Goal: Task Accomplishment & Management: Manage account settings

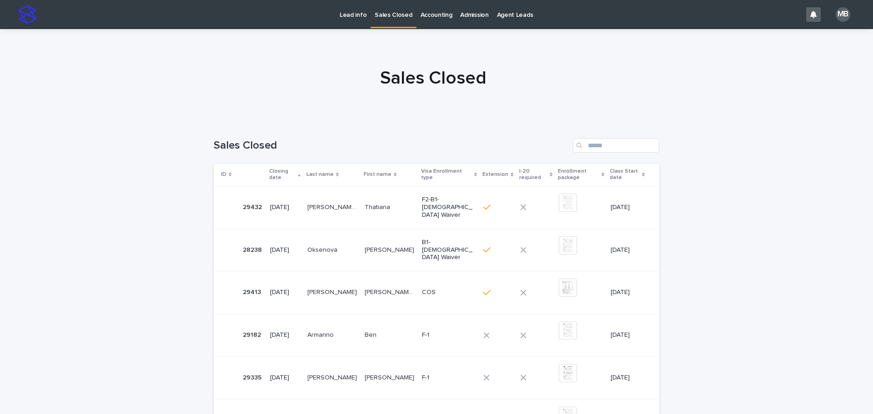
scroll to position [91, 0]
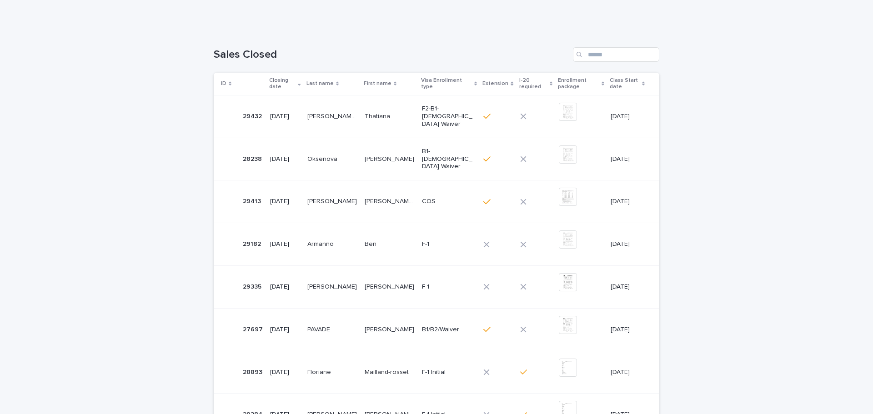
click at [36, 47] on div "Loading... Saving… Loading... Saving… Sales Closed ID Closing date Last name Fi…" at bounding box center [436, 314] width 873 height 570
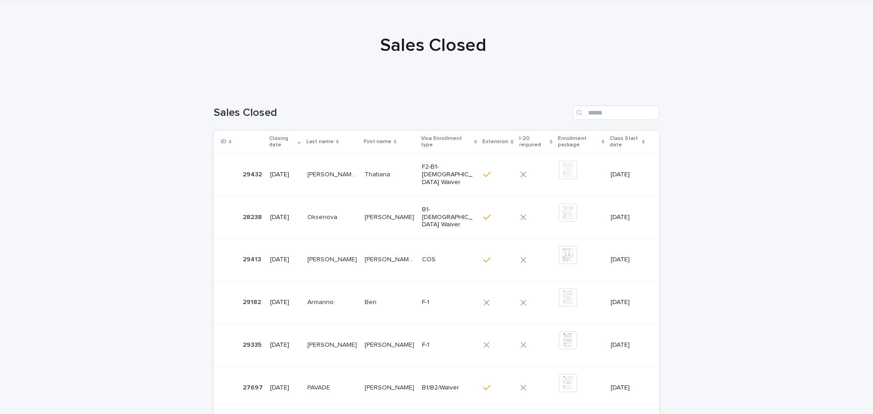
scroll to position [0, 0]
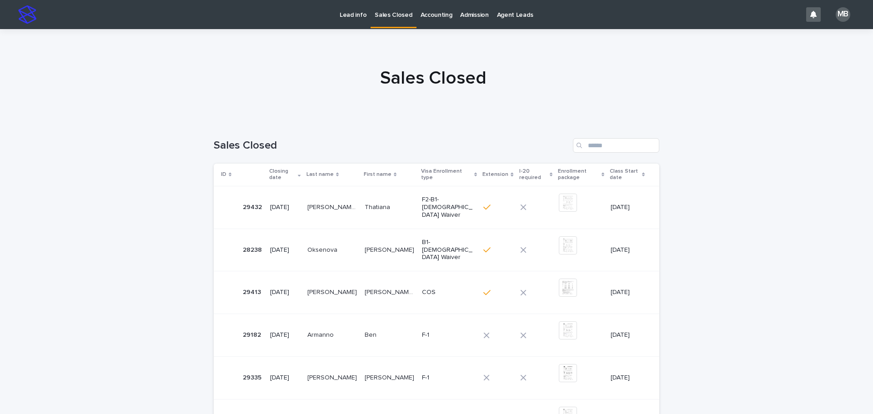
click at [375, 16] on p "Sales Closed" at bounding box center [393, 9] width 37 height 19
click at [363, 16] on p "Lead info" at bounding box center [353, 9] width 27 height 19
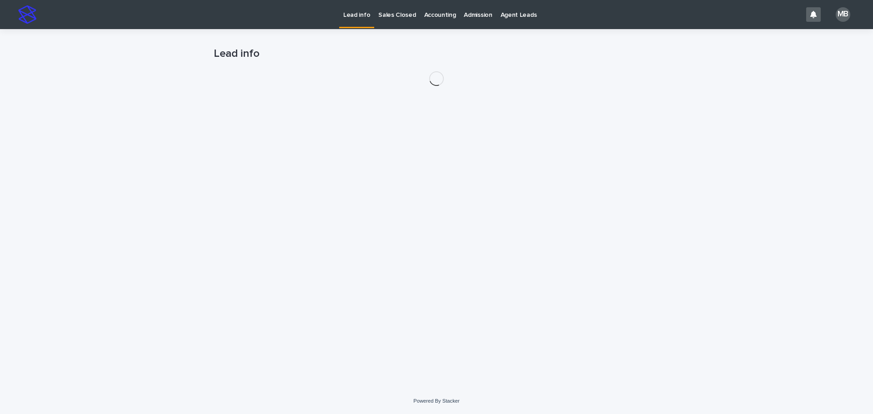
click at [209, 71] on div "Loading... Saving… Loading... Saving… Lead info" at bounding box center [436, 197] width 455 height 337
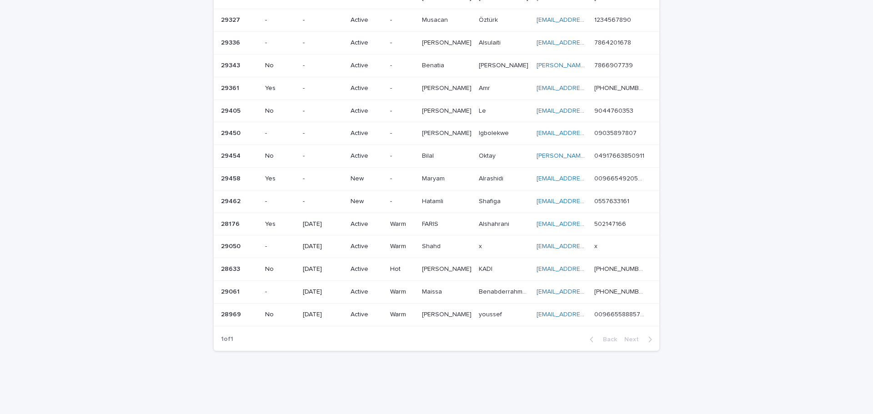
scroll to position [253, 0]
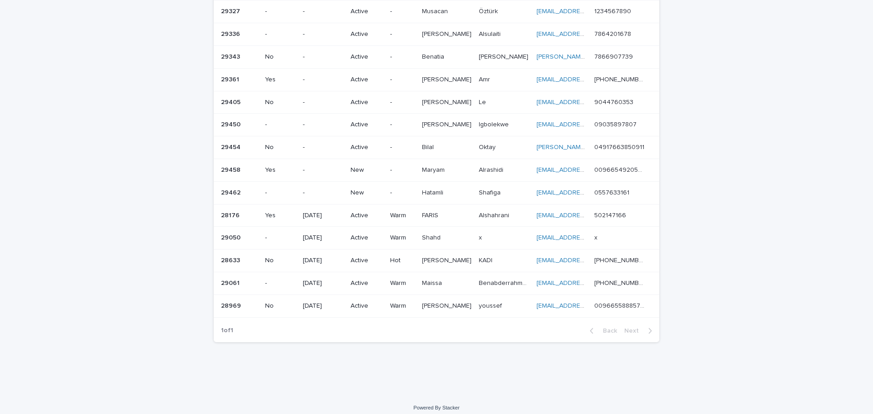
click at [367, 189] on p "New" at bounding box center [367, 193] width 32 height 8
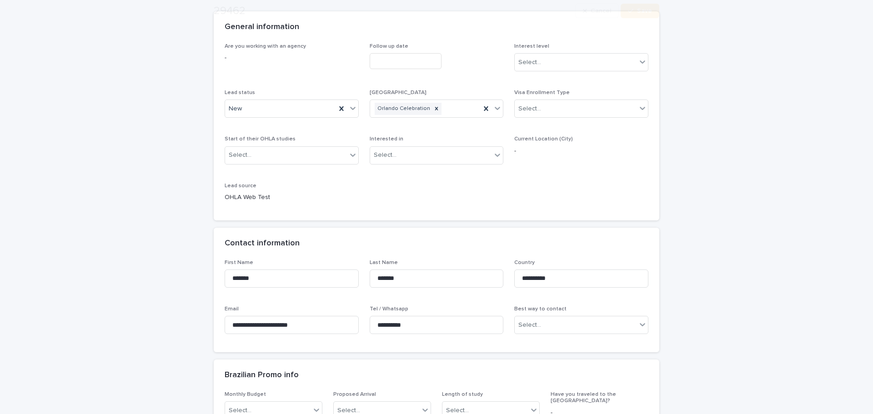
scroll to position [91, 0]
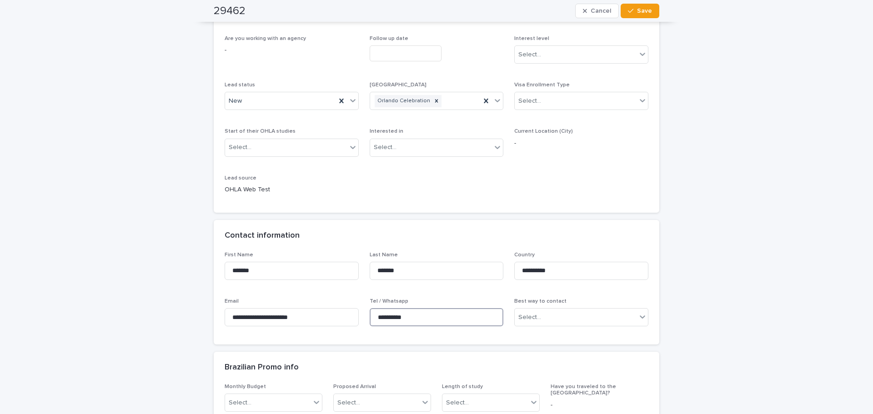
drag, startPoint x: 437, startPoint y: 319, endPoint x: 357, endPoint y: 319, distance: 80.1
click at [357, 319] on div "**********" at bounding box center [437, 293] width 424 height 82
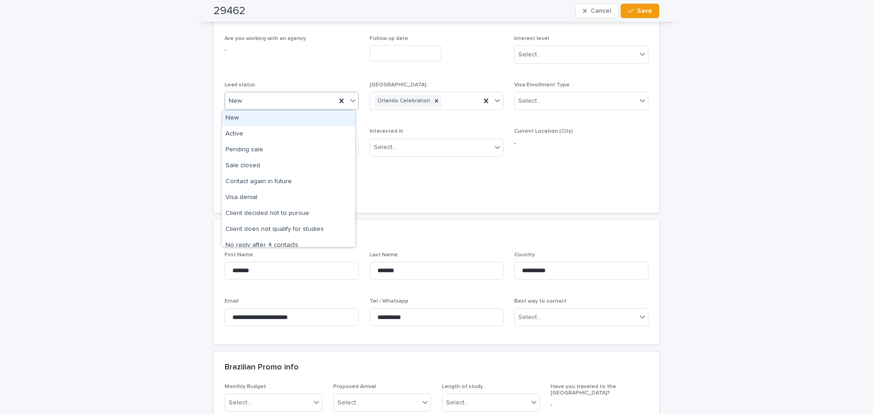
click at [354, 101] on div at bounding box center [353, 100] width 11 height 16
click at [323, 141] on div "Active" at bounding box center [288, 134] width 133 height 16
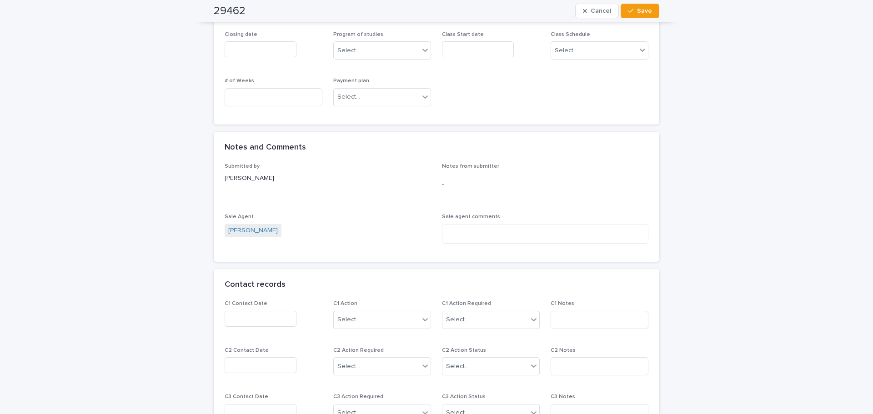
scroll to position [546, 0]
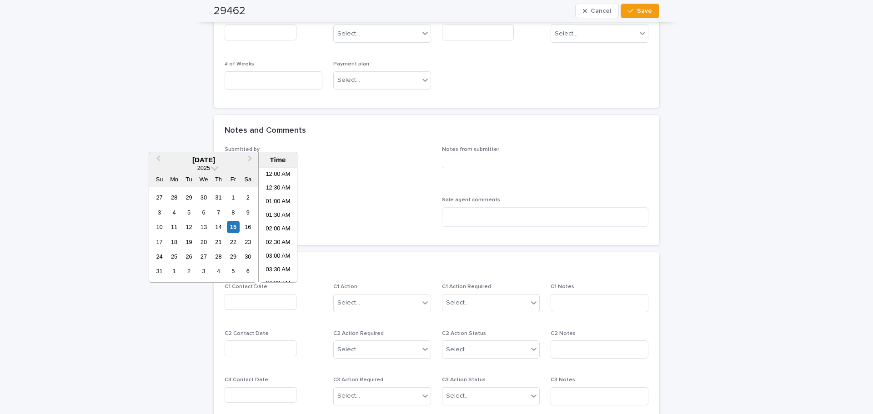
click at [259, 303] on input "text" at bounding box center [261, 302] width 72 height 16
click at [231, 224] on div "15" at bounding box center [233, 227] width 12 height 12
click at [282, 225] on li "11:30 AM" at bounding box center [278, 225] width 39 height 14
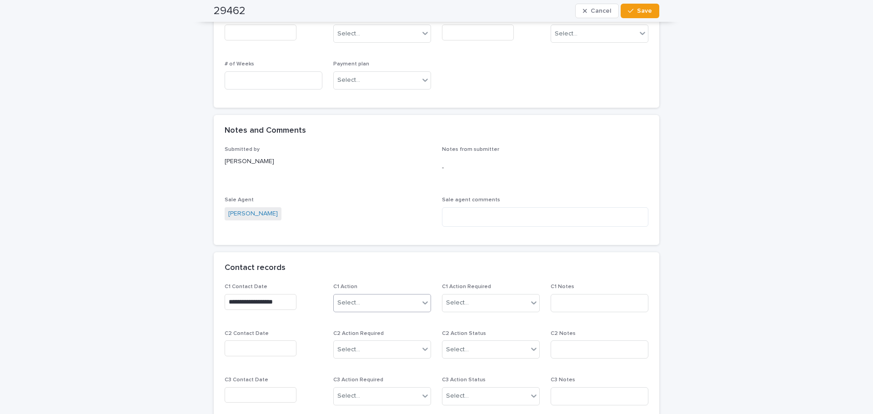
type input "**********"
click at [385, 307] on div "Select..." at bounding box center [377, 303] width 86 height 15
click at [382, 398] on div "Contact via WhatsApp" at bounding box center [379, 401] width 97 height 16
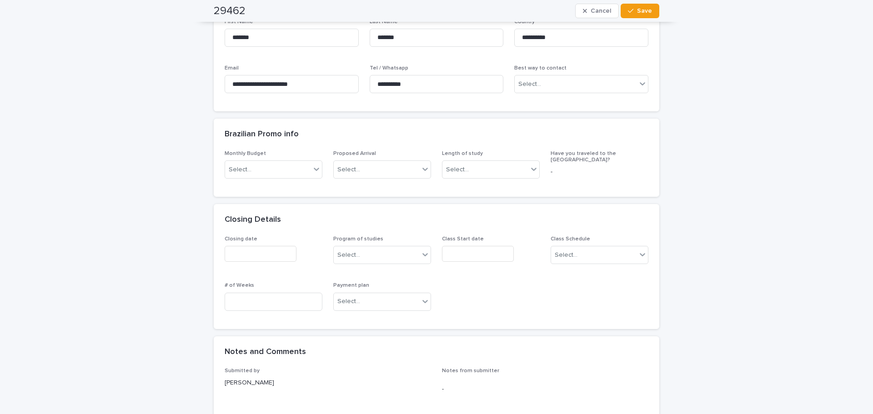
scroll to position [51, 0]
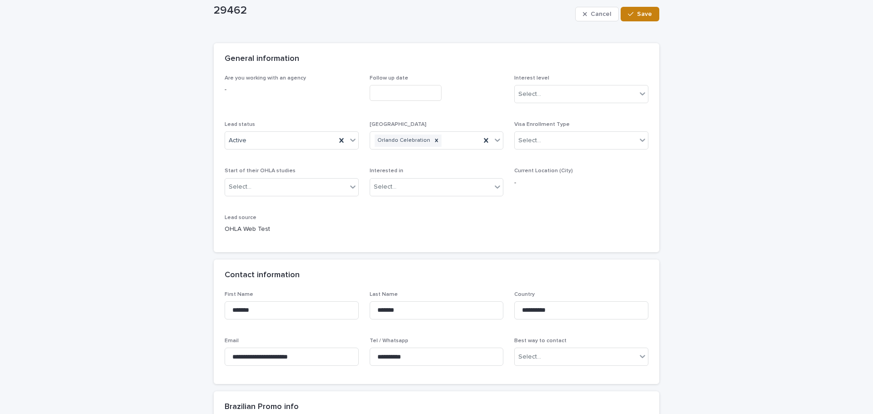
click at [630, 18] on button "Save" at bounding box center [640, 14] width 39 height 15
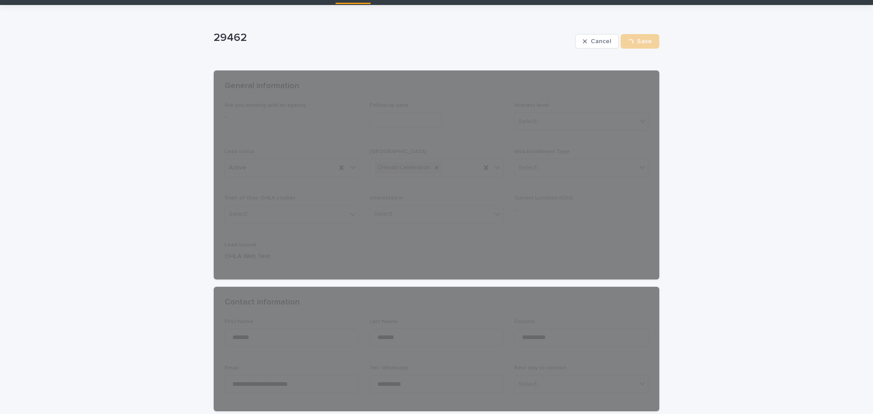
scroll to position [0, 0]
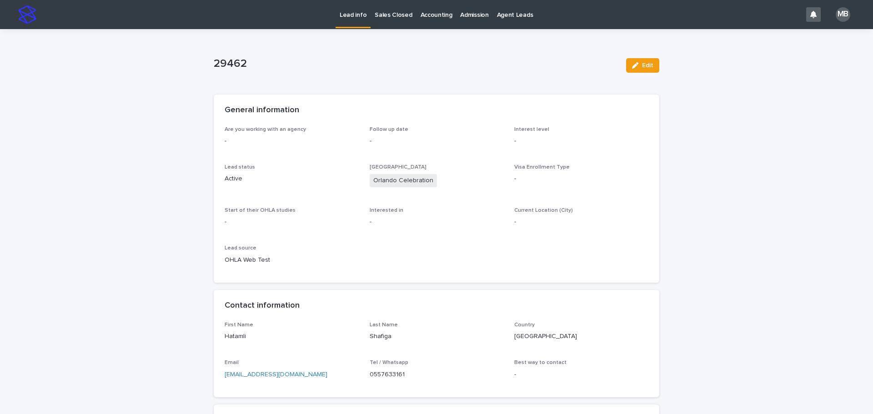
click at [353, 23] on link "Lead info" at bounding box center [353, 13] width 35 height 27
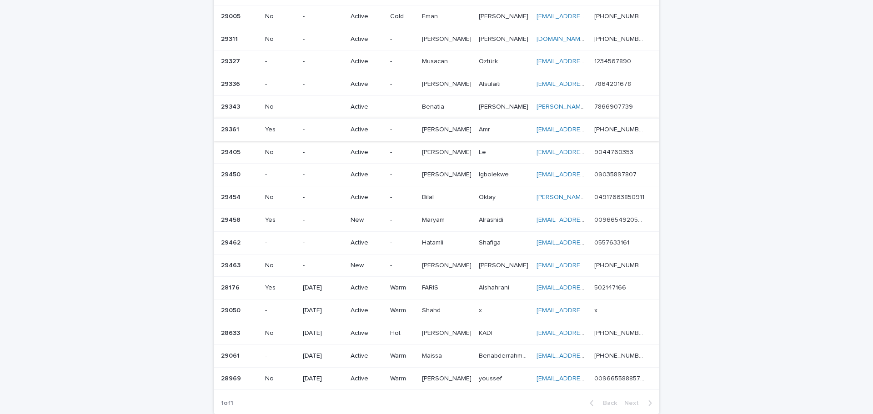
scroll to position [276, 0]
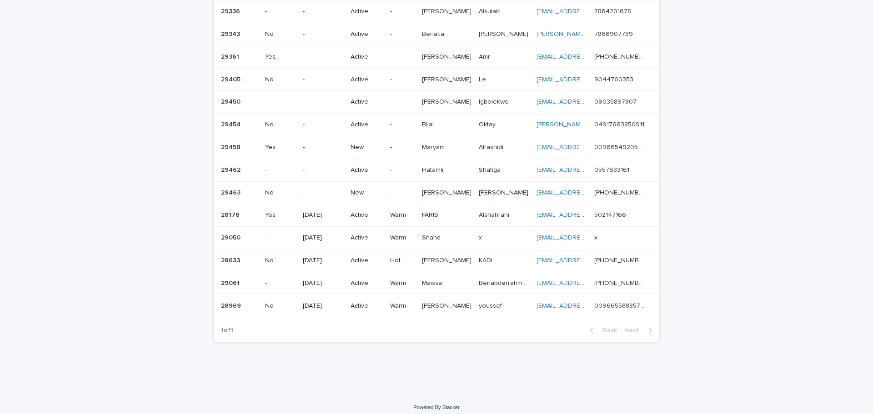
click at [360, 186] on div "New" at bounding box center [367, 193] width 32 height 15
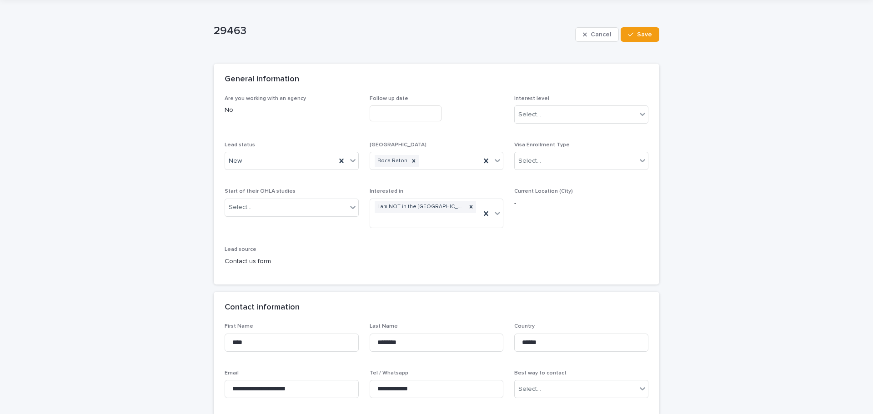
scroll to position [45, 0]
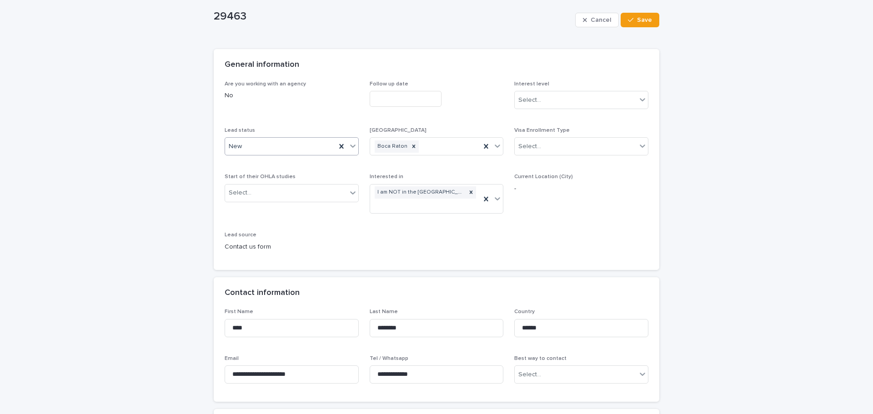
click at [353, 146] on icon at bounding box center [352, 145] width 9 height 9
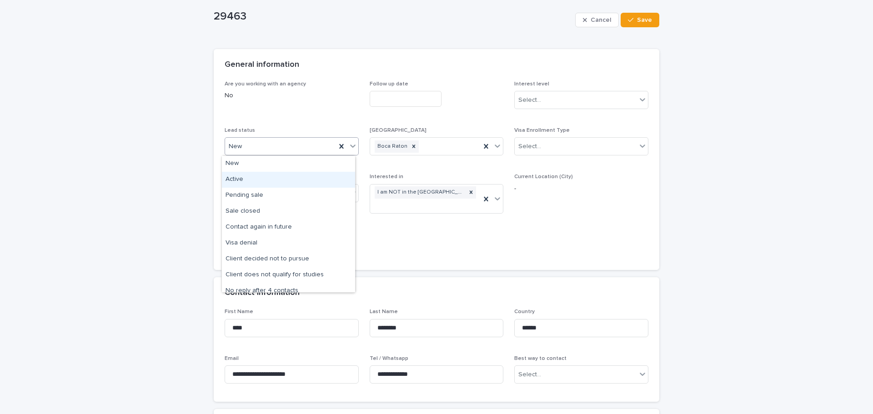
click at [309, 178] on div "Active" at bounding box center [288, 180] width 133 height 16
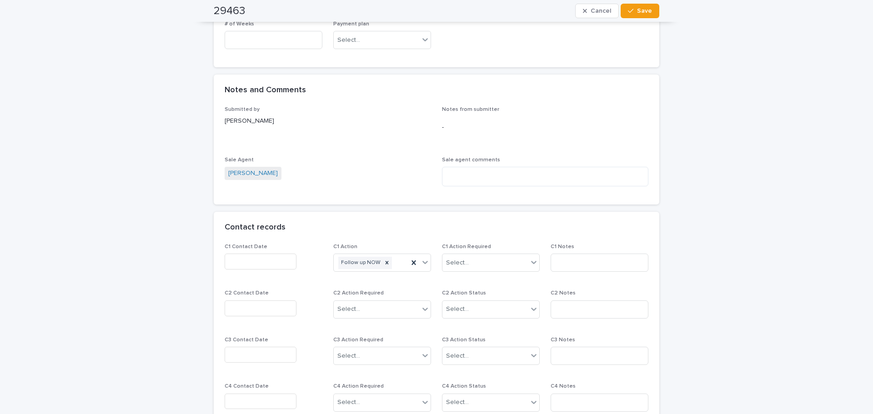
scroll to position [637, 0]
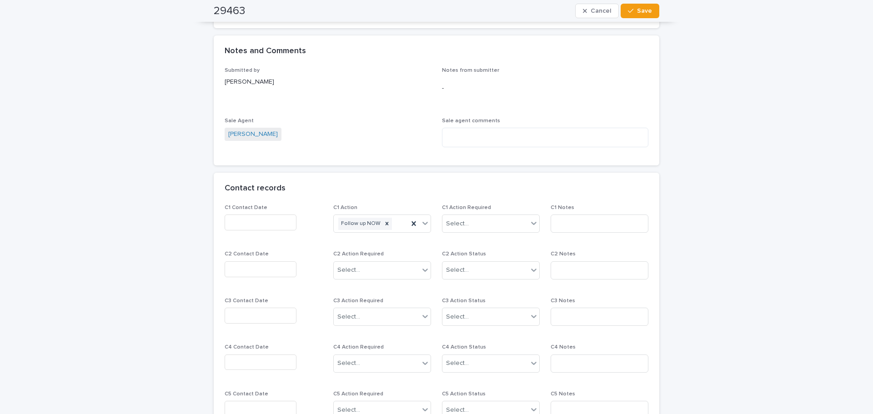
click at [266, 224] on input "text" at bounding box center [261, 223] width 72 height 16
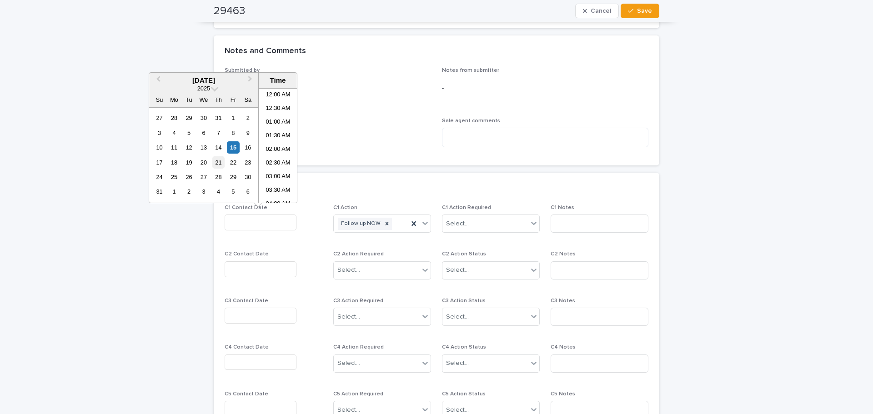
scroll to position [264, 0]
click at [231, 149] on div "15" at bounding box center [233, 147] width 12 height 12
drag, startPoint x: 275, startPoint y: 144, endPoint x: 310, endPoint y: 153, distance: 36.1
click at [276, 144] on li "11:30 AM" at bounding box center [278, 146] width 39 height 14
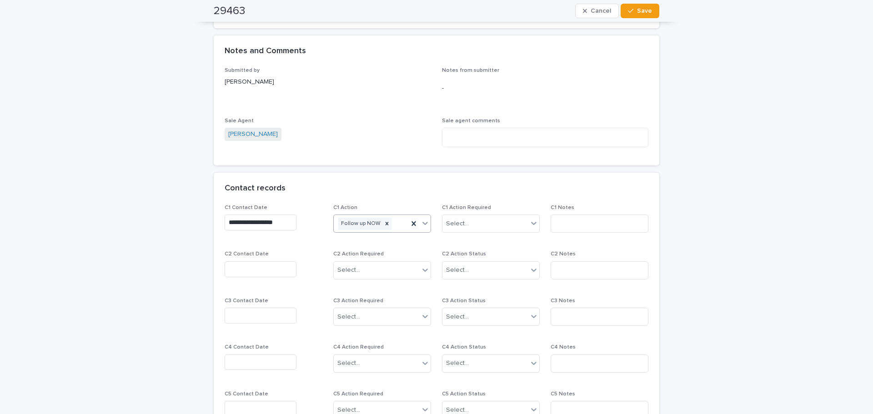
type input "**********"
click at [421, 222] on icon at bounding box center [425, 223] width 9 height 9
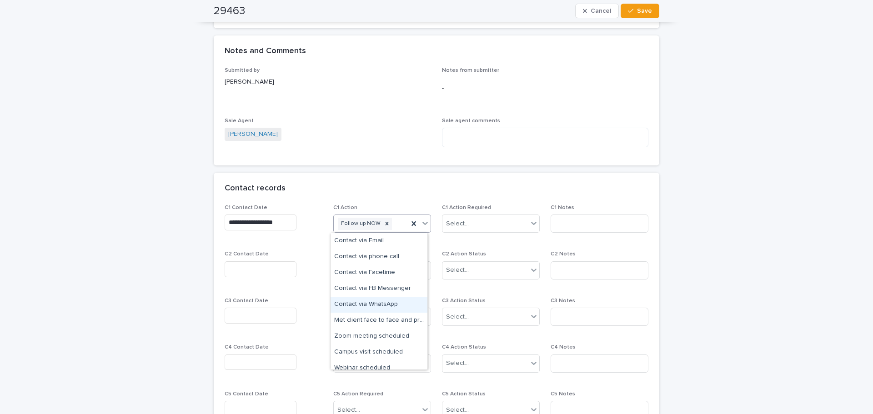
click at [390, 307] on div "Contact via WhatsApp" at bounding box center [379, 305] width 97 height 16
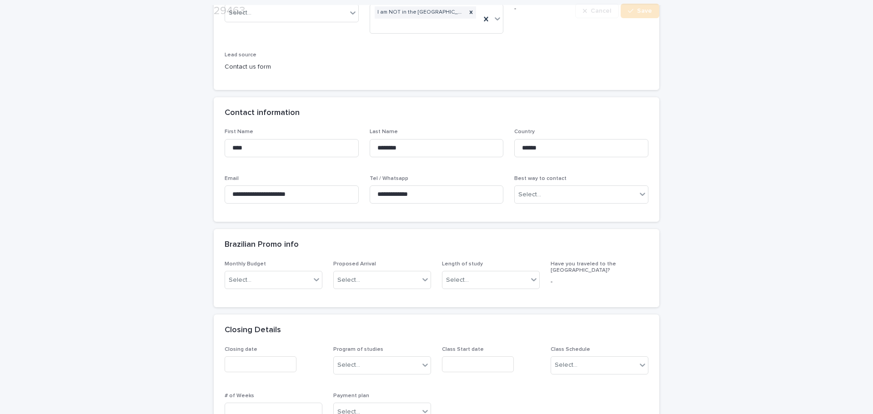
scroll to position [227, 0]
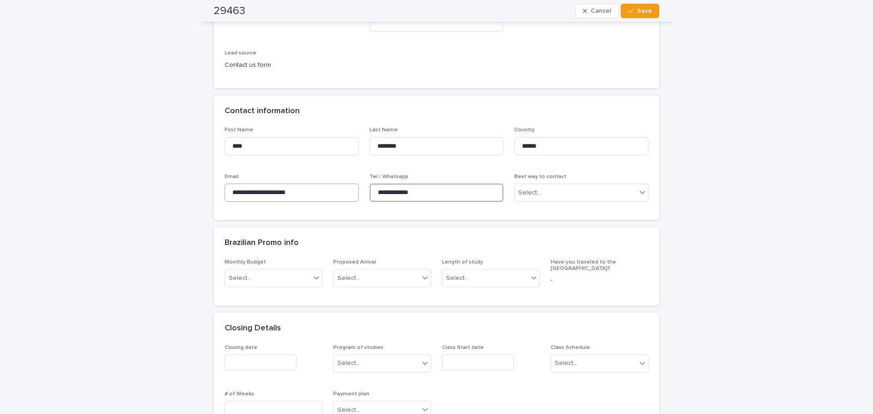
drag, startPoint x: 460, startPoint y: 195, endPoint x: 261, endPoint y: 193, distance: 199.7
click at [261, 193] on div "**********" at bounding box center [437, 168] width 424 height 82
click at [178, 156] on div "**********" at bounding box center [436, 410] width 873 height 1217
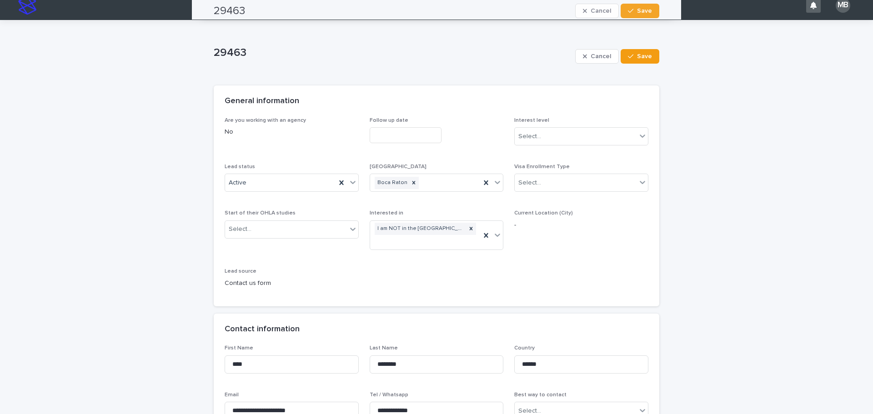
scroll to position [0, 0]
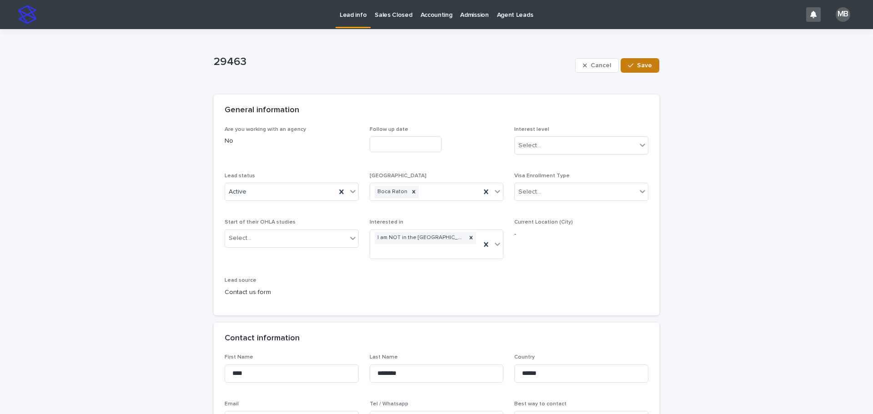
click at [649, 64] on button "Save" at bounding box center [640, 65] width 39 height 15
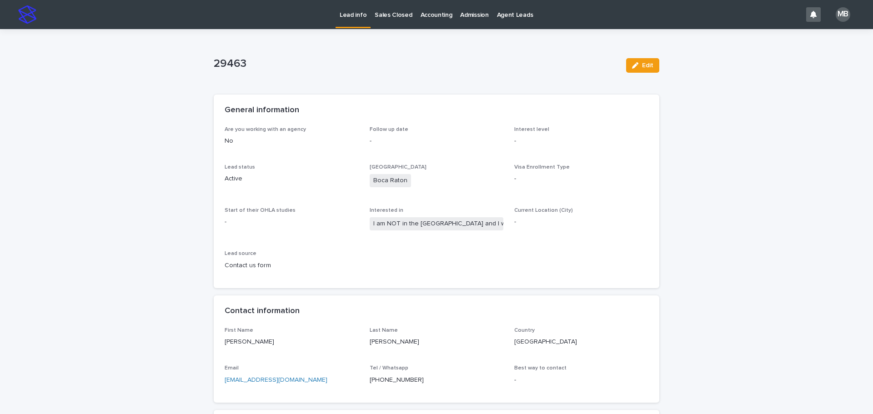
click at [357, 19] on p "Lead info" at bounding box center [353, 9] width 27 height 19
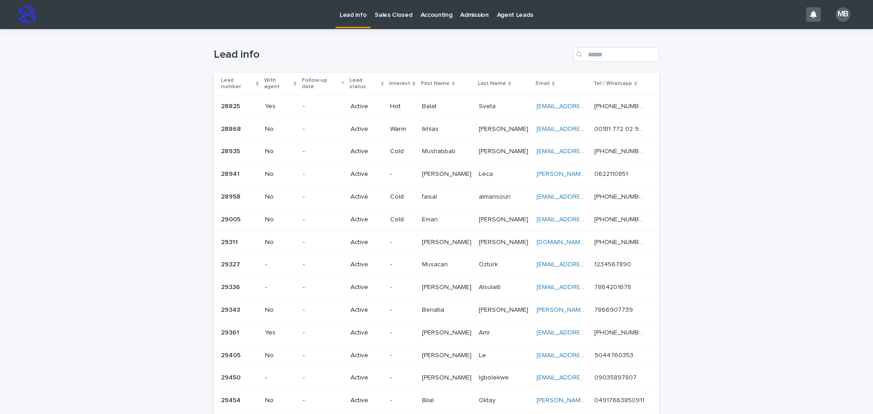
click at [133, 152] on div "Loading... Saving… Loading... Saving… Lead info Lead number With agent Follow-u…" at bounding box center [436, 350] width 873 height 642
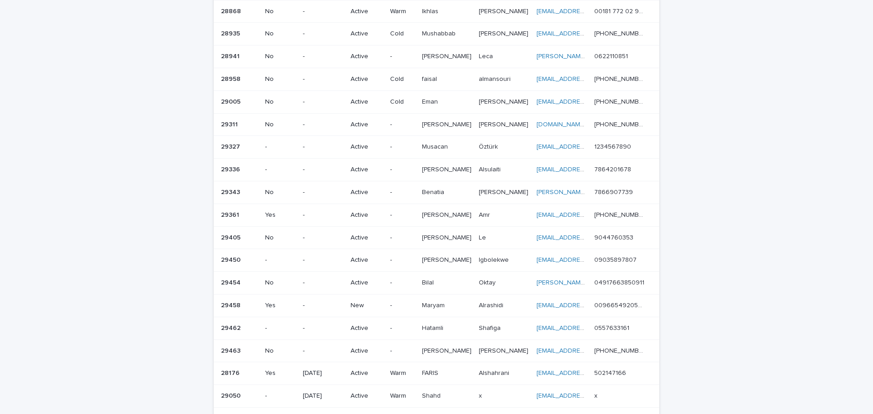
scroll to position [273, 0]
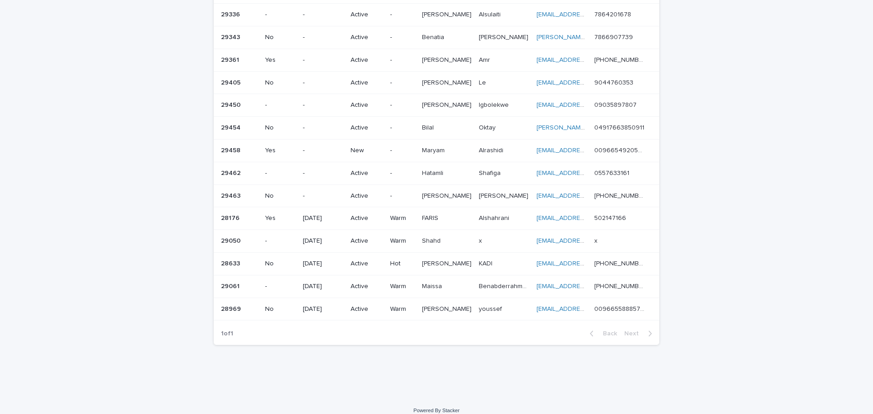
click at [777, 228] on div "Loading... Saving… Loading... Saving… Lead info Lead number With agent Follow-u…" at bounding box center [436, 77] width 873 height 642
click at [750, 126] on div "Loading... Saving… Loading... Saving… Lead info Lead number With agent Follow-u…" at bounding box center [436, 77] width 873 height 642
drag, startPoint x: 768, startPoint y: 302, endPoint x: 80, endPoint y: 122, distance: 711.0
click at [80, 122] on div "Loading... Saving… Loading... Saving… Lead info Lead number With agent Follow-u…" at bounding box center [436, 77] width 873 height 642
click at [114, 147] on div "Loading... Saving… Loading... Saving… Lead info Lead number With agent Follow-u…" at bounding box center [436, 77] width 873 height 642
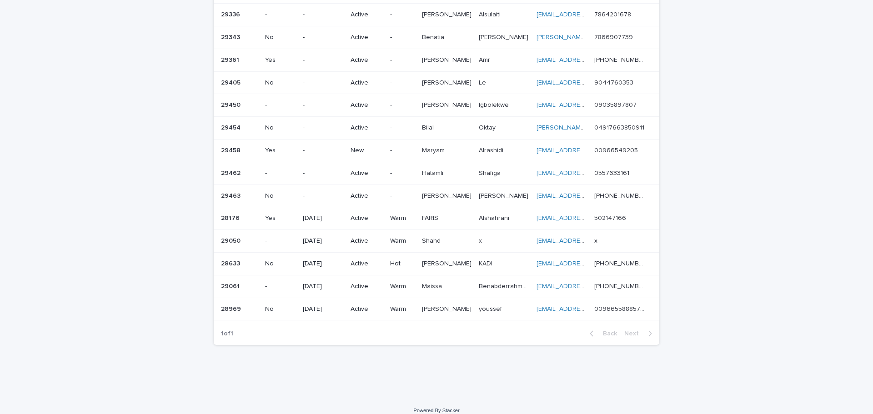
scroll to position [0, 0]
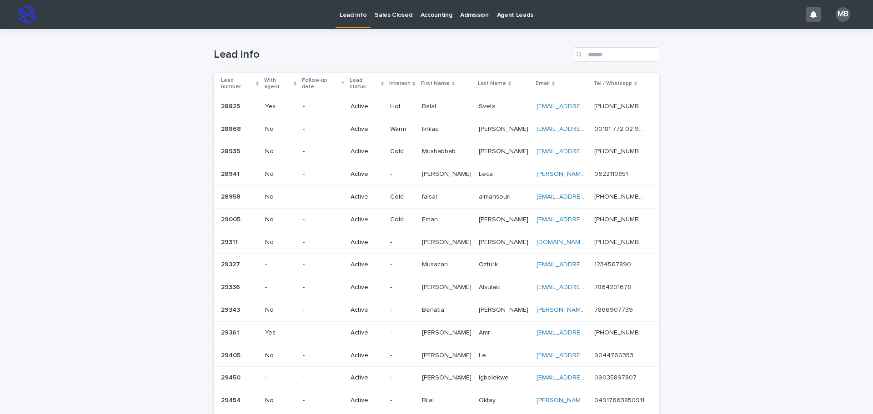
click at [363, 30] on div "Lead info" at bounding box center [437, 51] width 446 height 44
click at [365, 23] on link "Lead info" at bounding box center [353, 13] width 35 height 27
click at [387, 17] on p "Sales Closed" at bounding box center [393, 9] width 37 height 19
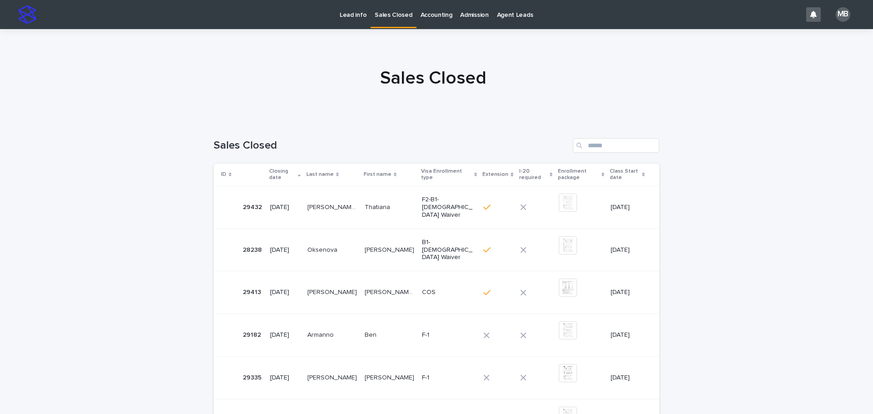
click at [344, 16] on p "Lead info" at bounding box center [353, 9] width 27 height 19
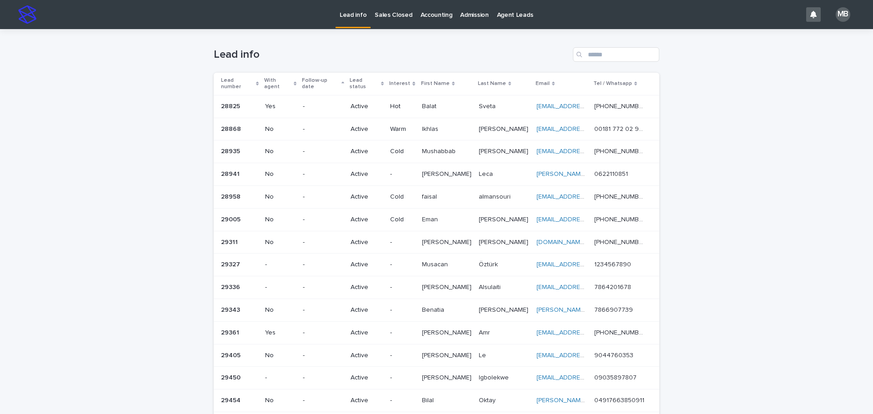
click at [873, 260] on div "Lead info Sales Closed Accounting Admission Agent Leads MB Loading... Saving… L…" at bounding box center [436, 207] width 873 height 414
click at [821, 202] on div "Loading... Saving… Loading... Saving… Lead info Lead number With agent Follow-u…" at bounding box center [436, 350] width 873 height 642
click at [390, 15] on p "Sales Closed" at bounding box center [393, 9] width 37 height 19
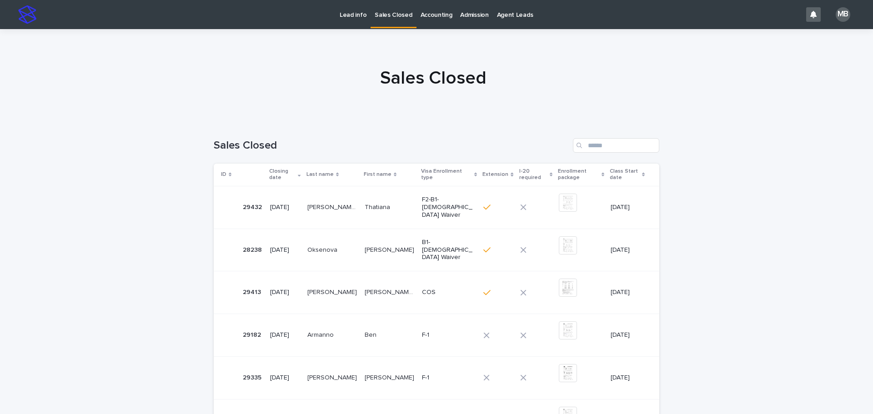
click at [348, 15] on p "Lead info" at bounding box center [353, 9] width 27 height 19
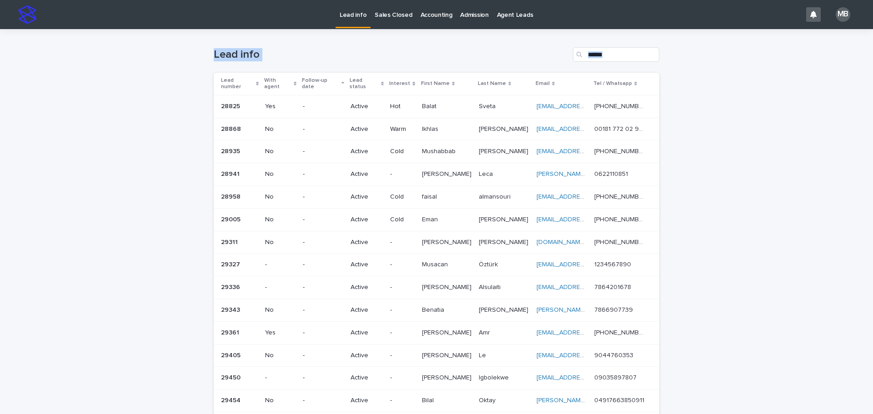
click at [845, 355] on div "Loading... Saving… Loading... Saving… Lead info Lead number With agent Follow-u…" at bounding box center [436, 350] width 873 height 642
click at [767, 312] on div "Loading... Saving… Loading... Saving… Lead info Lead number With agent Follow-u…" at bounding box center [436, 350] width 873 height 642
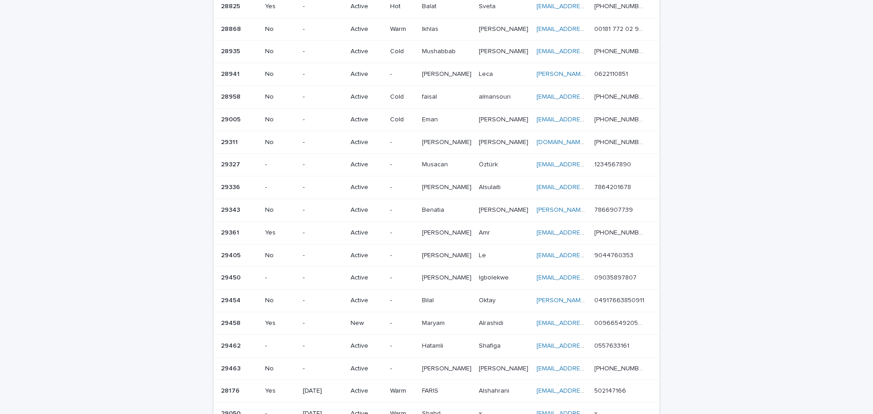
scroll to position [182, 0]
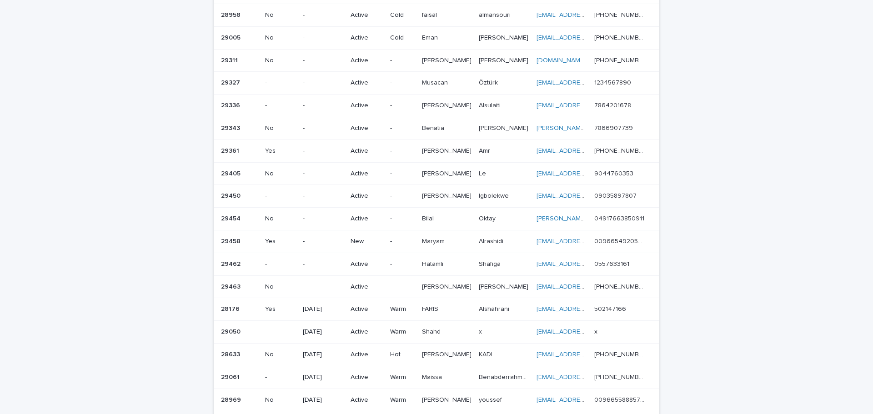
click at [416, 237] on td "-" at bounding box center [402, 241] width 31 height 23
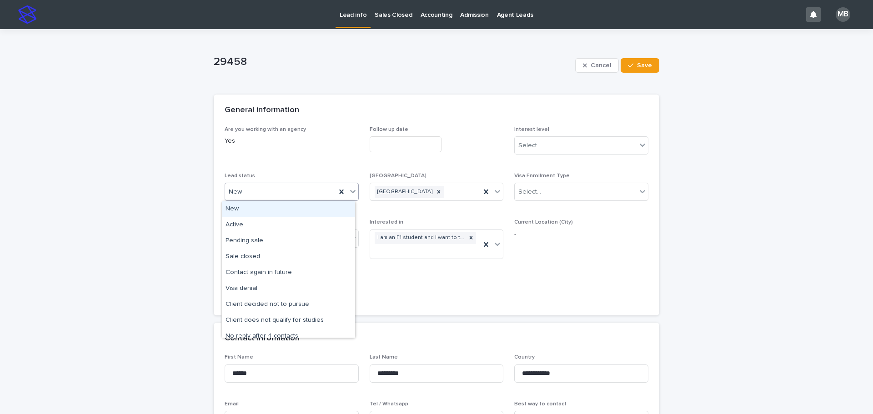
click at [350, 191] on icon at bounding box center [352, 192] width 5 height 3
click at [335, 220] on div "Active" at bounding box center [288, 225] width 133 height 16
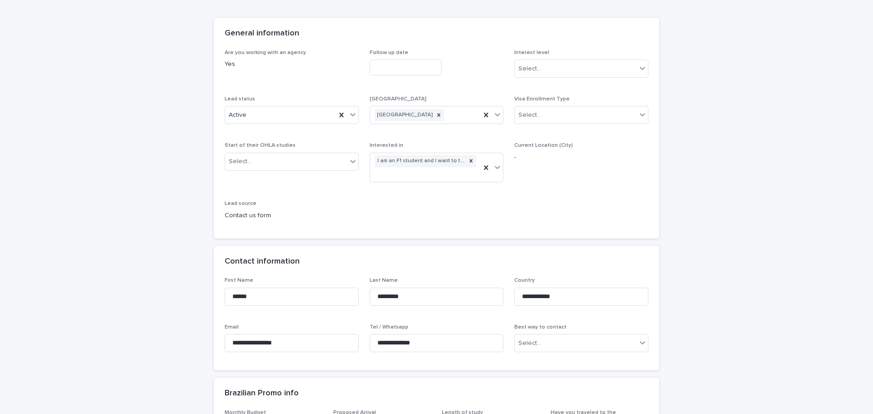
scroll to position [182, 0]
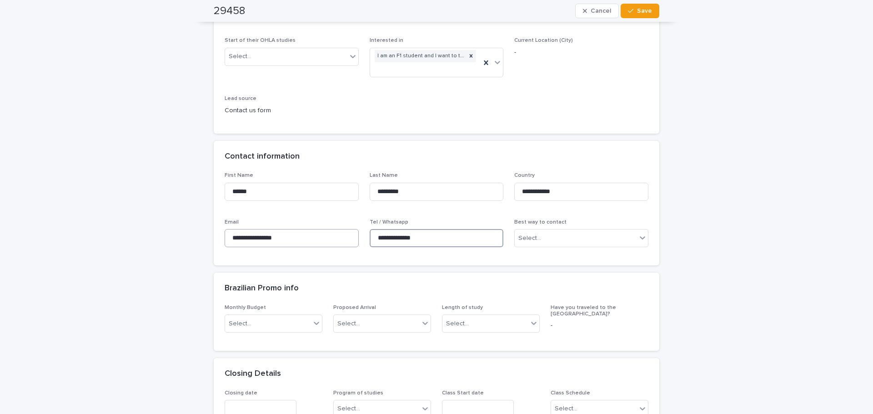
drag, startPoint x: 444, startPoint y: 239, endPoint x: 326, endPoint y: 243, distance: 117.9
click at [326, 243] on div "**********" at bounding box center [437, 213] width 424 height 82
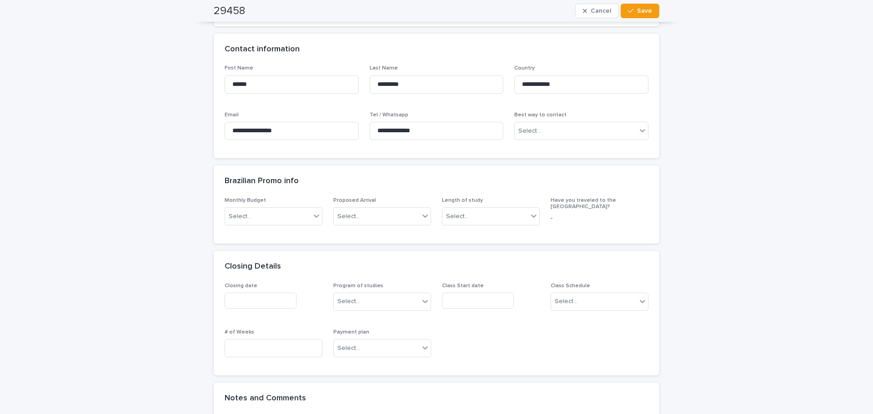
scroll to position [273, 0]
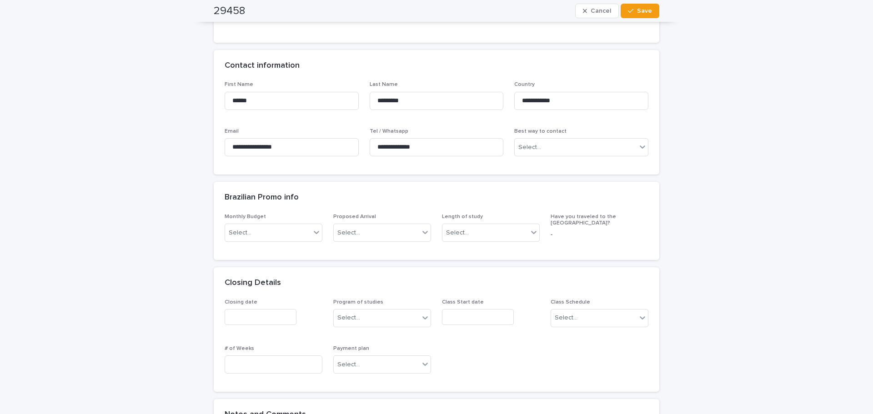
drag, startPoint x: 66, startPoint y: 225, endPoint x: 96, endPoint y: 238, distance: 32.8
click at [66, 225] on div "**********" at bounding box center [436, 351] width 873 height 1191
click at [850, 237] on div "**********" at bounding box center [436, 351] width 873 height 1191
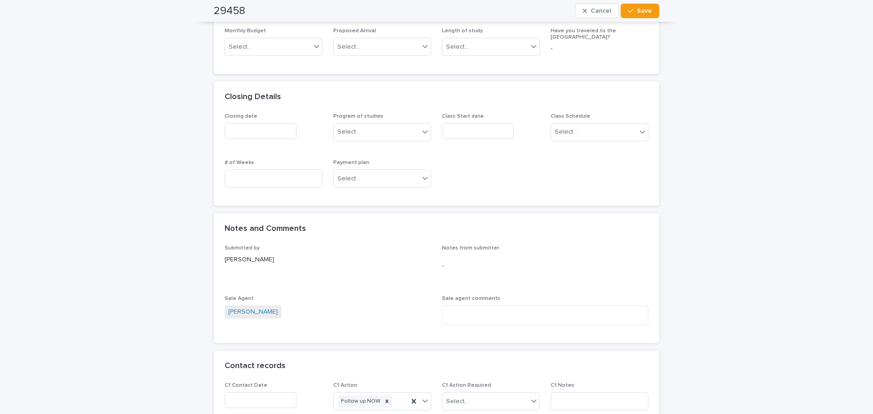
scroll to position [546, 0]
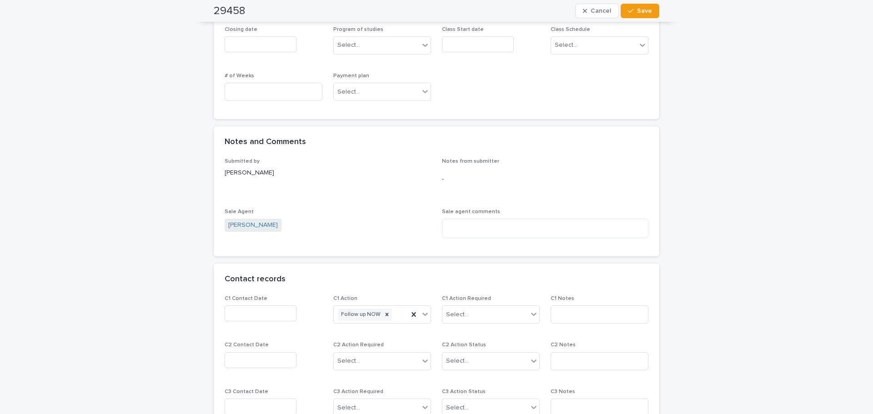
click at [277, 312] on input "text" at bounding box center [261, 314] width 72 height 16
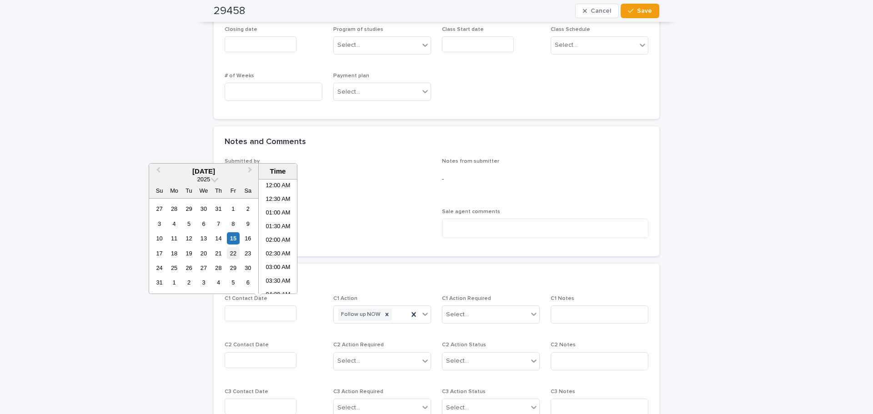
scroll to position [264, 0]
click at [232, 239] on div "15" at bounding box center [233, 238] width 12 height 12
click at [285, 248] on li "12:00 PM" at bounding box center [278, 250] width 39 height 14
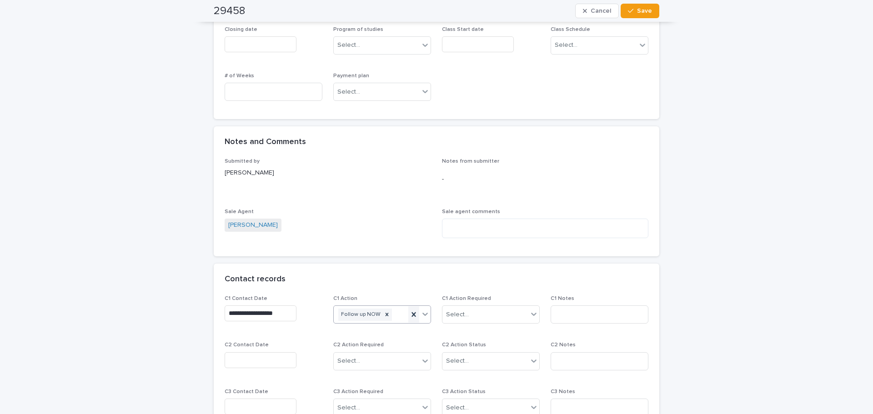
type input "**********"
click at [425, 314] on icon at bounding box center [425, 314] width 9 height 9
click at [385, 393] on div "Contact via WhatsApp" at bounding box center [379, 396] width 97 height 16
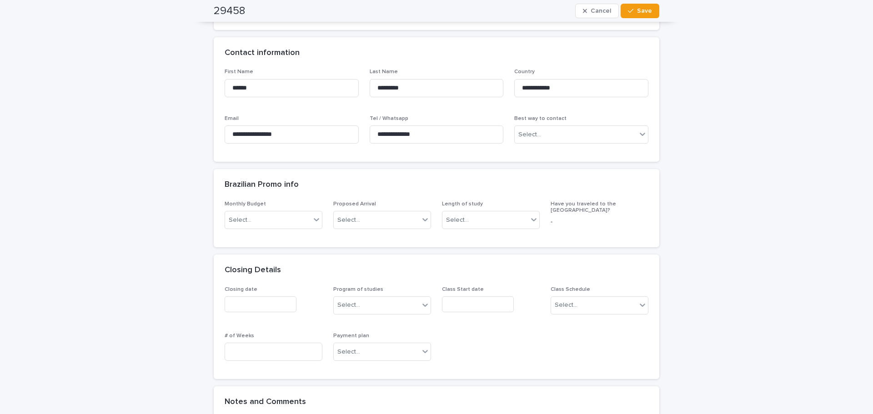
scroll to position [0, 0]
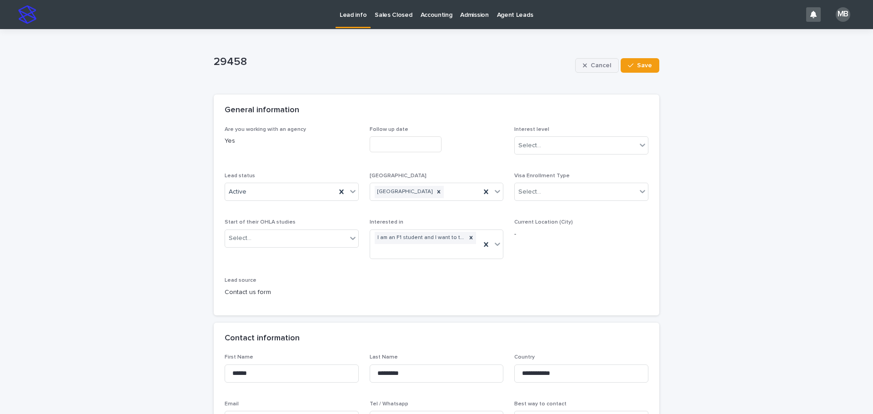
drag, startPoint x: 635, startPoint y: 64, endPoint x: 601, endPoint y: 65, distance: 33.7
click at [637, 64] on span "Save" at bounding box center [644, 65] width 15 height 6
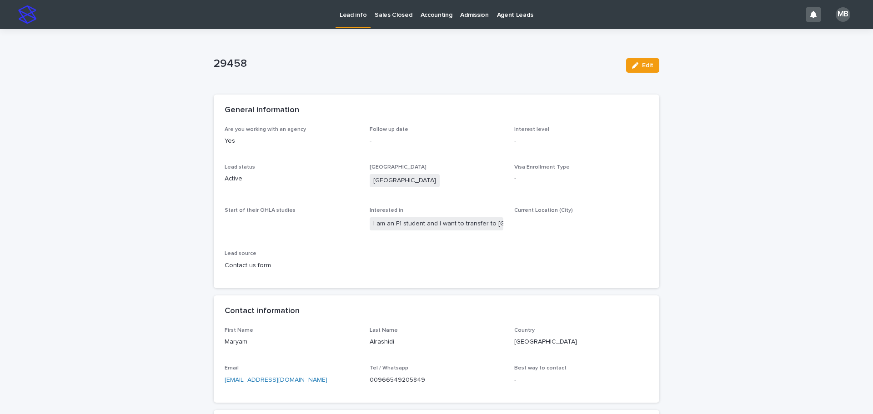
drag, startPoint x: 331, startPoint y: 40, endPoint x: 344, endPoint y: 30, distance: 16.0
click at [357, 20] on link "Lead info" at bounding box center [353, 13] width 35 height 27
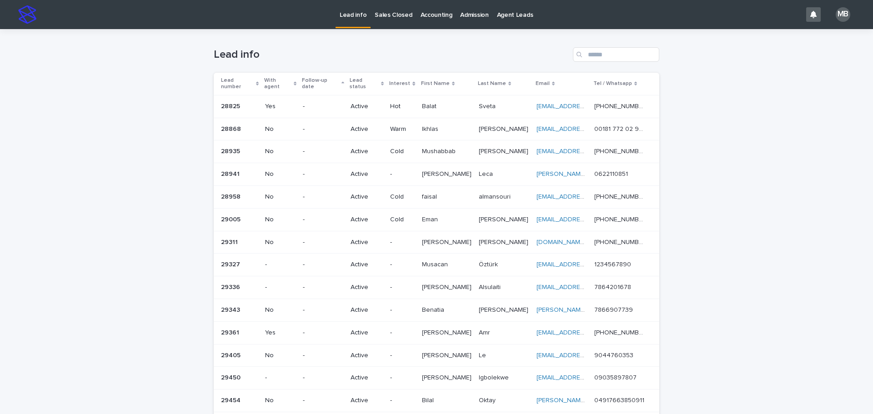
click at [0, 81] on div "Loading... Saving… Loading... Saving… Lead info Lead number With agent Follow-u…" at bounding box center [436, 350] width 873 height 642
drag, startPoint x: 77, startPoint y: 58, endPoint x: 715, endPoint y: 262, distance: 670.6
click at [716, 265] on div "Loading... Saving… Loading... Saving… Lead info Lead number With agent Follow-u…" at bounding box center [436, 350] width 873 height 642
click at [718, 260] on div "Loading... Saving… Loading... Saving… Lead info Lead number With agent Follow-u…" at bounding box center [436, 350] width 873 height 642
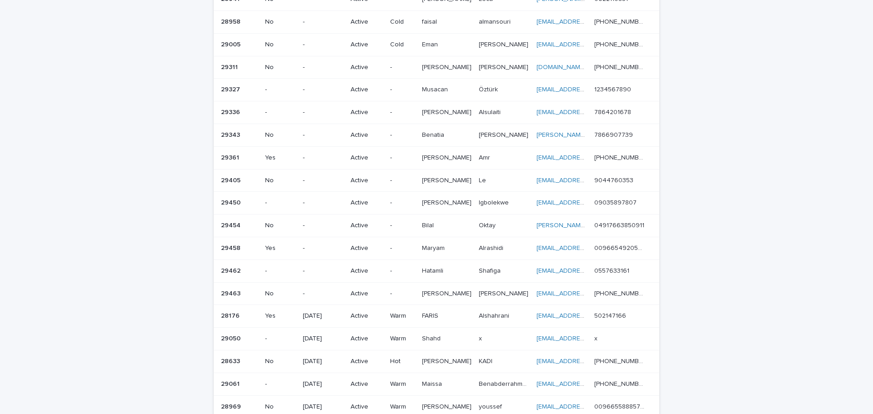
scroll to position [182, 0]
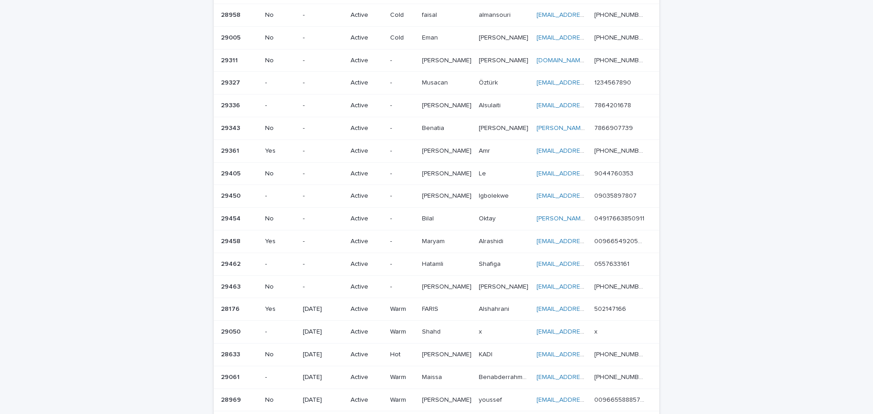
click at [389, 168] on td "-" at bounding box center [402, 173] width 31 height 23
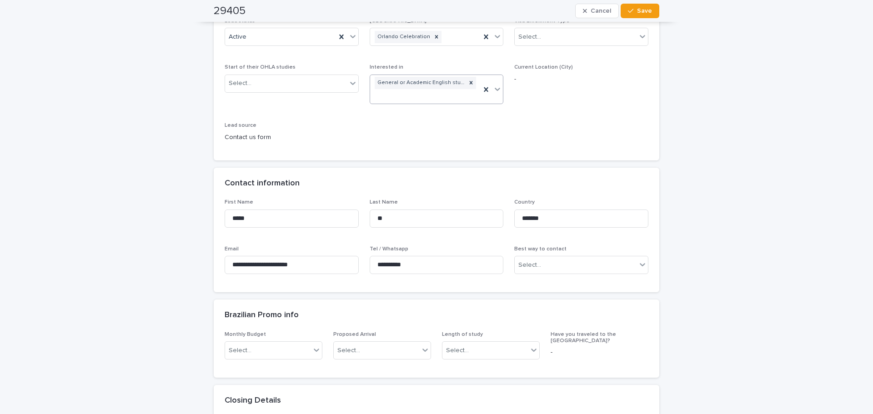
scroll to position [91, 0]
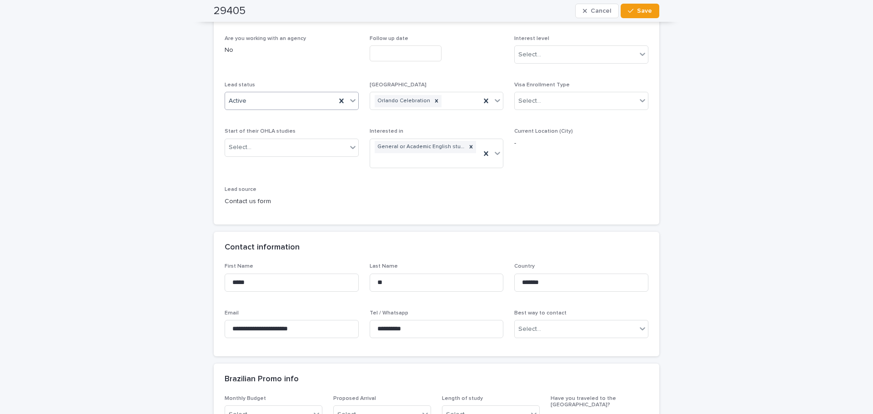
click at [348, 103] on icon at bounding box center [352, 100] width 9 height 9
click at [298, 213] on div "Client decided not to pursue" at bounding box center [288, 214] width 133 height 16
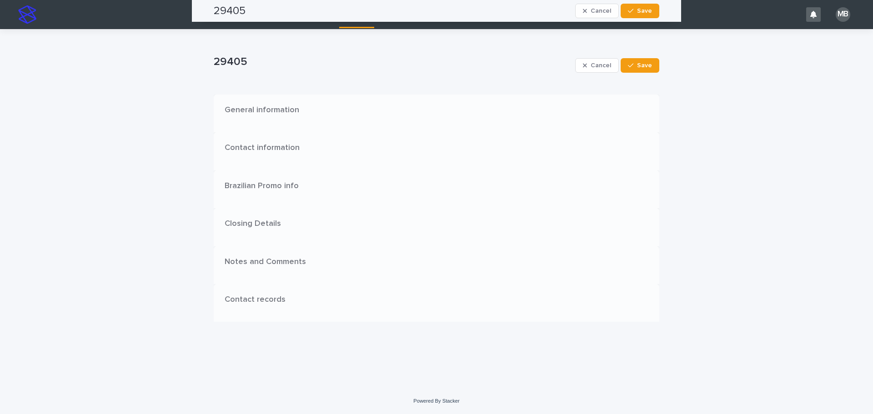
scroll to position [0, 0]
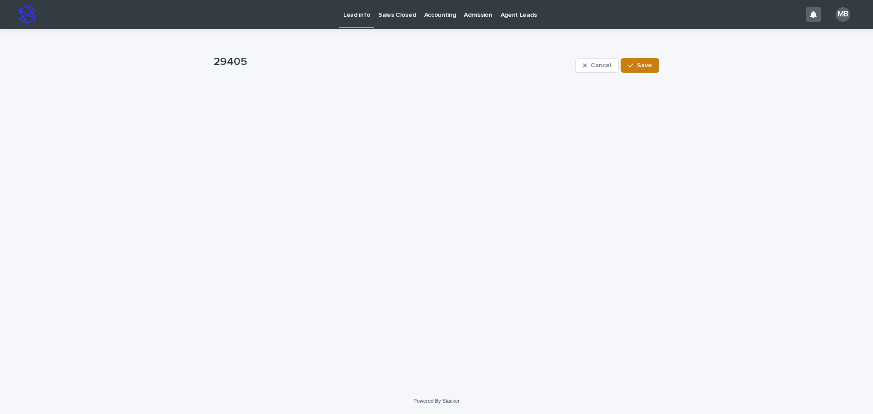
click at [638, 60] on button "Save" at bounding box center [640, 65] width 39 height 15
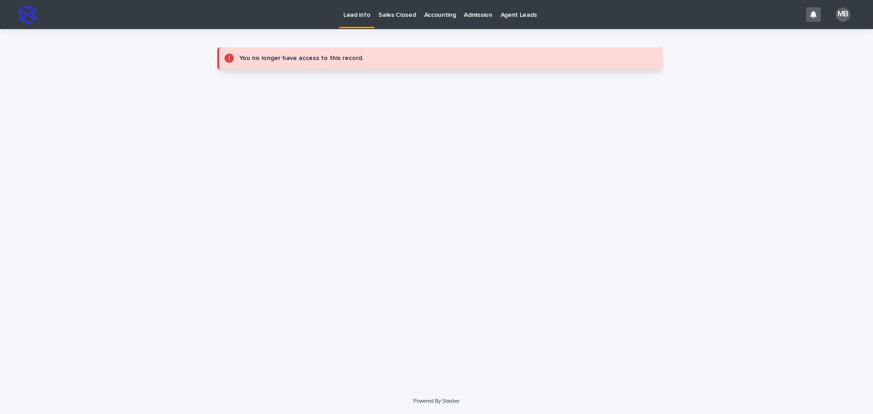
click at [353, 17] on p "Lead info" at bounding box center [356, 9] width 27 height 19
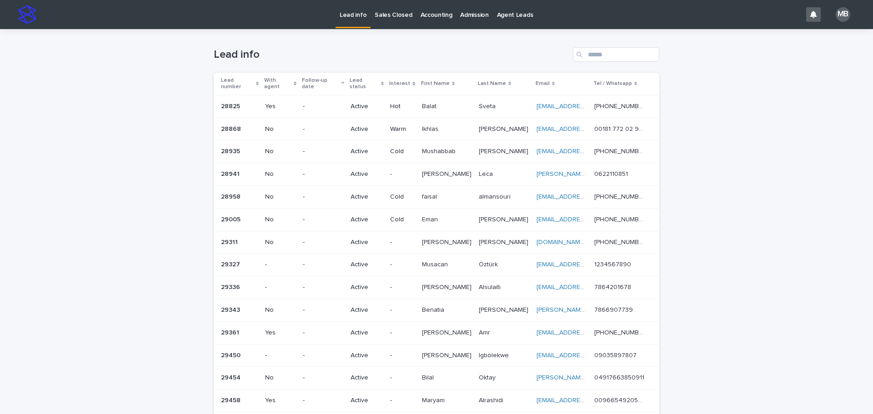
click at [126, 106] on div "Loading... Saving… Loading... Saving… Lead info Lead number With agent Follow-u…" at bounding box center [436, 338] width 873 height 619
click at [255, 78] on div "Lead number" at bounding box center [240, 84] width 38 height 17
click at [135, 91] on div "Loading... Saving… Loading... Saving… Lead info Lead number With agent Follow-u…" at bounding box center [436, 338] width 873 height 619
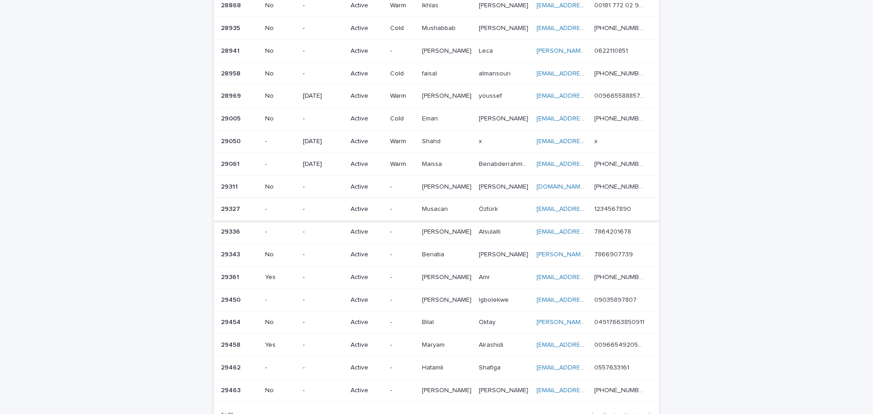
scroll to position [182, 0]
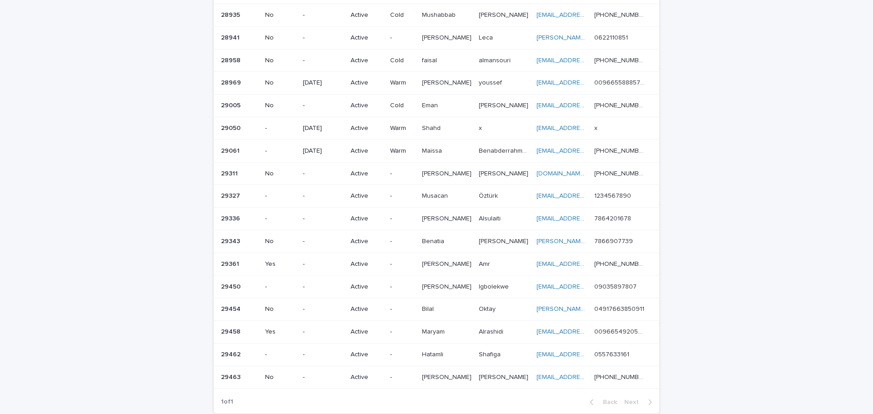
click at [364, 170] on p "Active" at bounding box center [367, 174] width 32 height 8
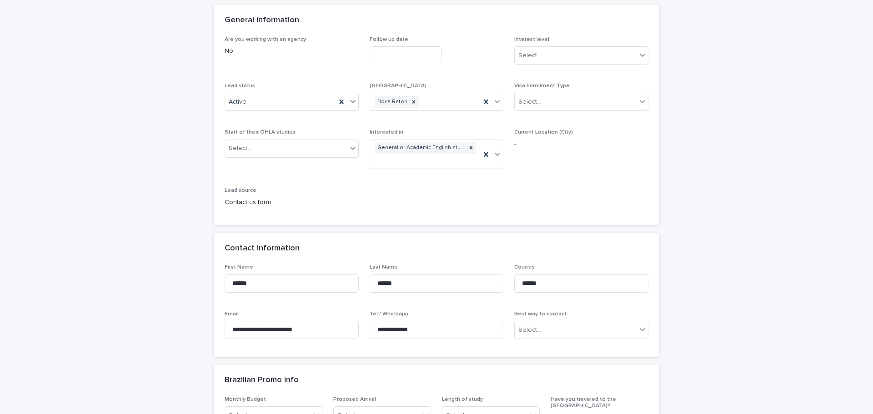
scroll to position [91, 0]
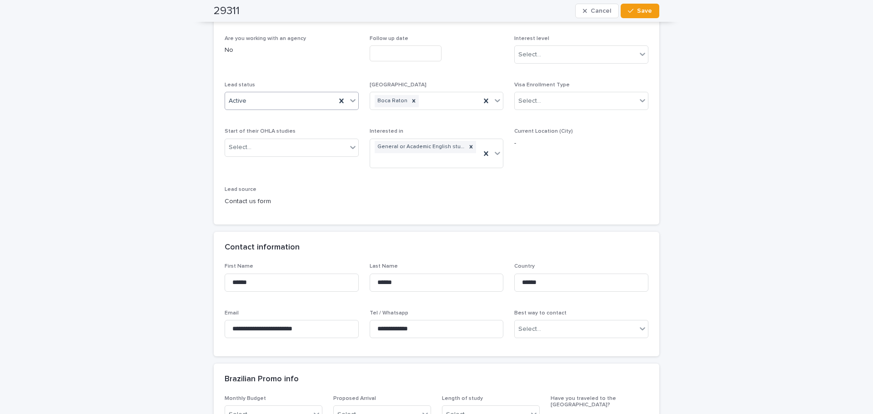
click at [353, 99] on icon at bounding box center [352, 100] width 9 height 9
click at [300, 210] on div "Client decided not to pursue" at bounding box center [288, 214] width 133 height 16
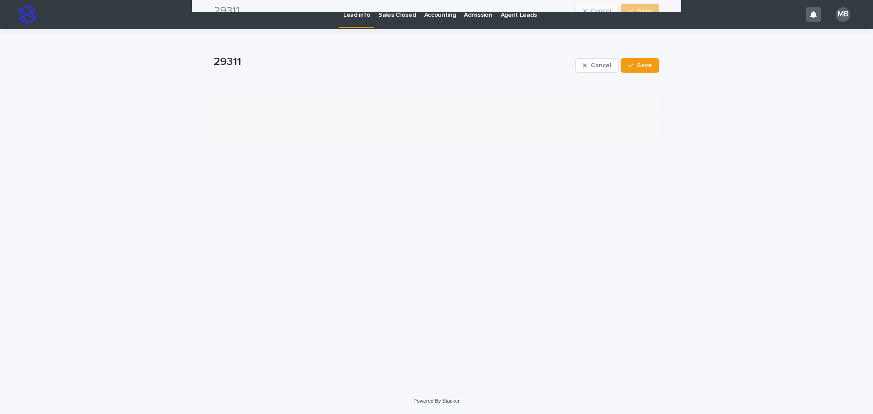
scroll to position [0, 0]
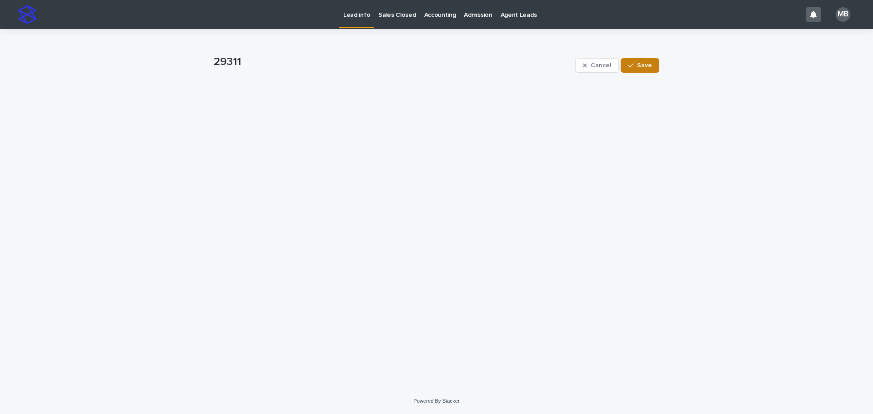
click at [638, 68] on span "Save" at bounding box center [644, 65] width 15 height 6
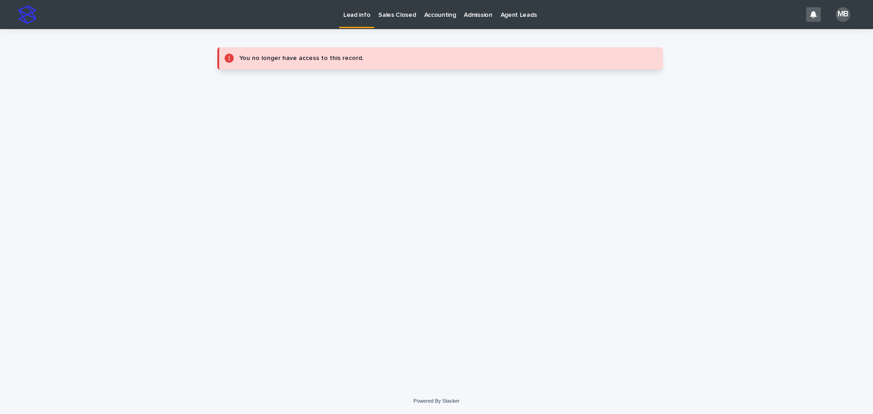
click at [361, 20] on link "Lead info" at bounding box center [356, 13] width 35 height 27
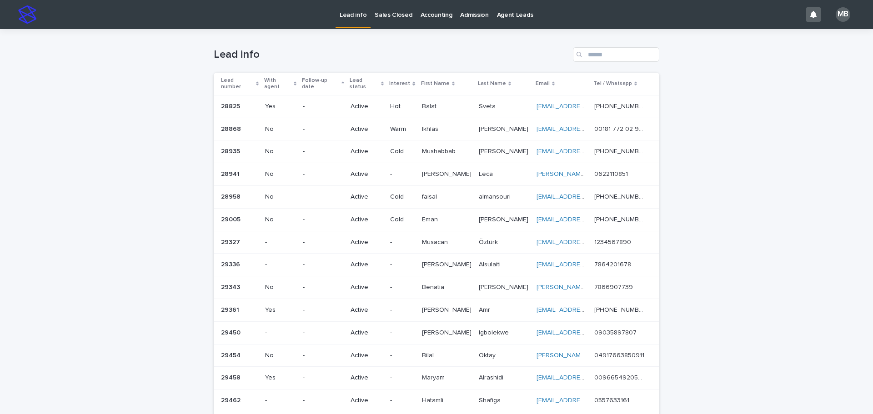
click at [252, 76] on div "Lead number" at bounding box center [240, 84] width 38 height 17
click at [167, 91] on div "Loading... Saving… Loading... Saving… Lead info Lead number With agent Follow-u…" at bounding box center [436, 327] width 873 height 597
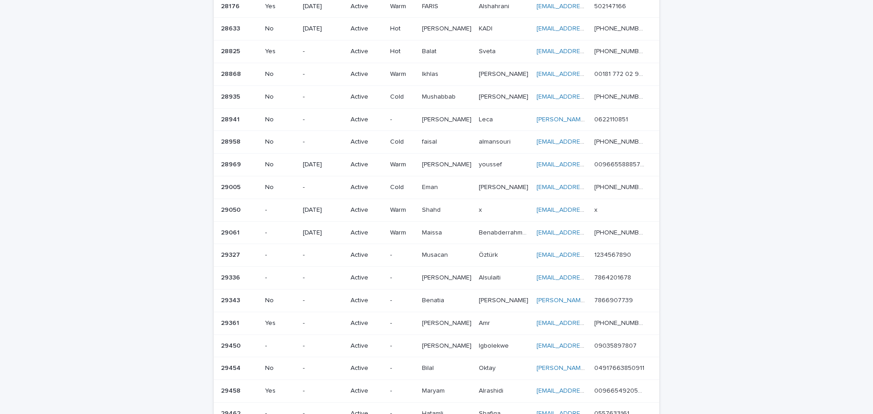
scroll to position [182, 0]
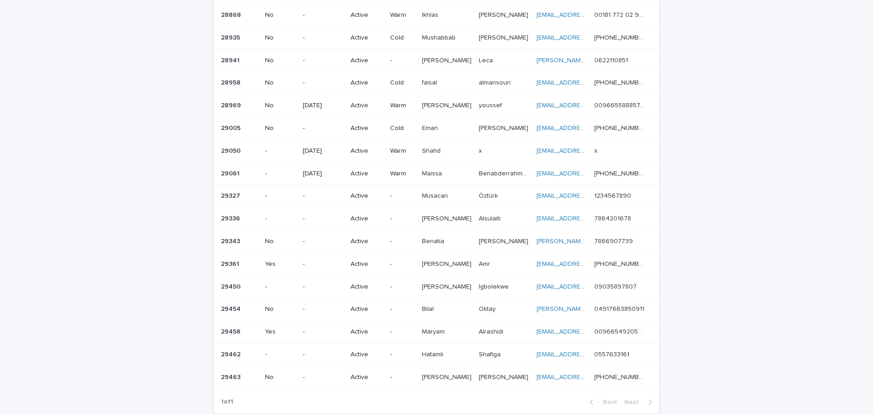
click at [449, 374] on p at bounding box center [447, 378] width 50 height 8
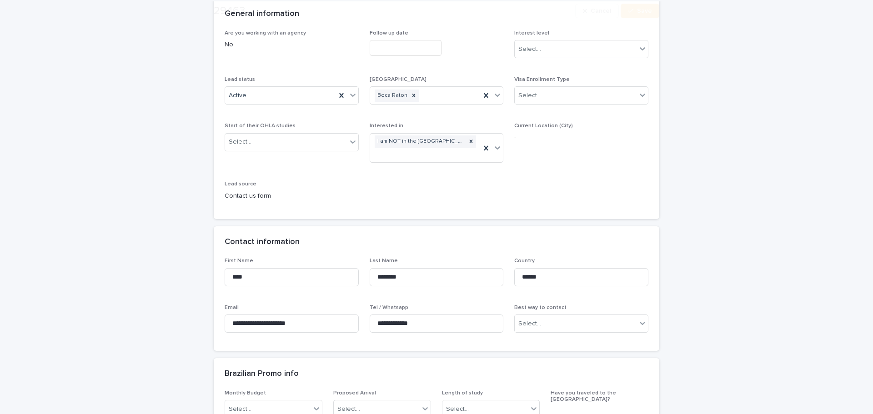
scroll to position [182, 0]
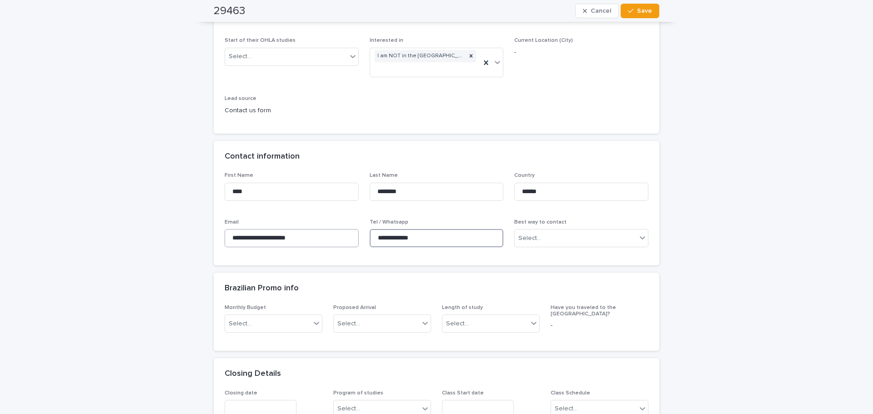
drag, startPoint x: 390, startPoint y: 242, endPoint x: 342, endPoint y: 241, distance: 47.8
click at [342, 241] on div "**********" at bounding box center [437, 213] width 424 height 82
drag, startPoint x: 437, startPoint y: 239, endPoint x: 301, endPoint y: 239, distance: 136.5
click at [301, 239] on div "**********" at bounding box center [437, 213] width 424 height 82
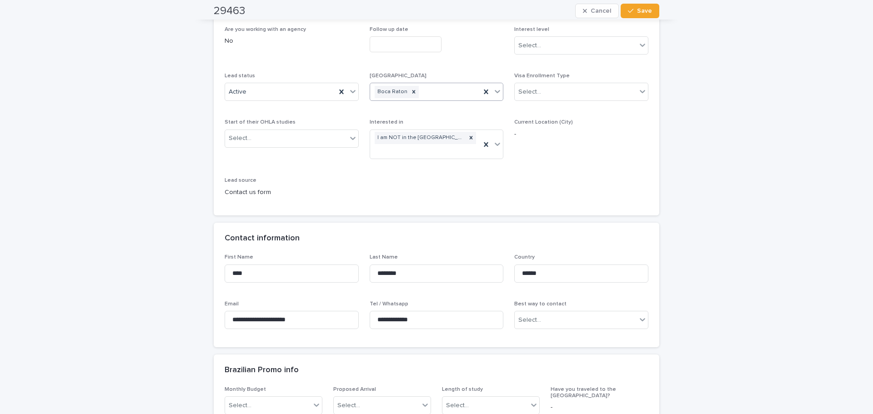
scroll to position [0, 0]
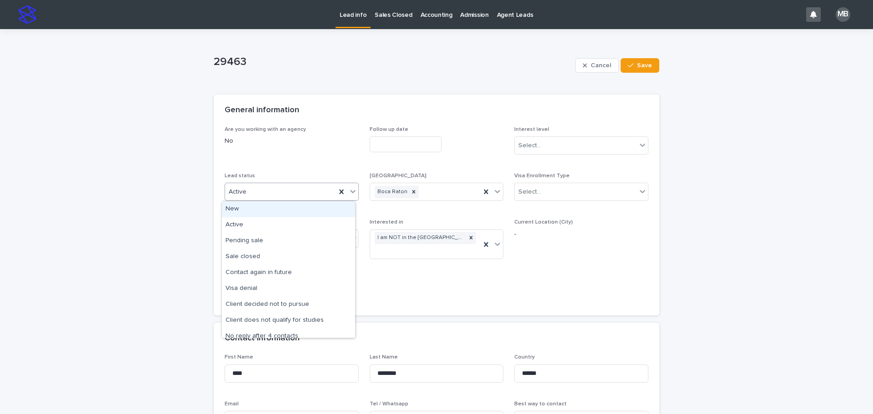
click at [353, 191] on icon at bounding box center [352, 191] width 9 height 9
click at [299, 320] on div "Client does not qualify for studies" at bounding box center [288, 321] width 133 height 16
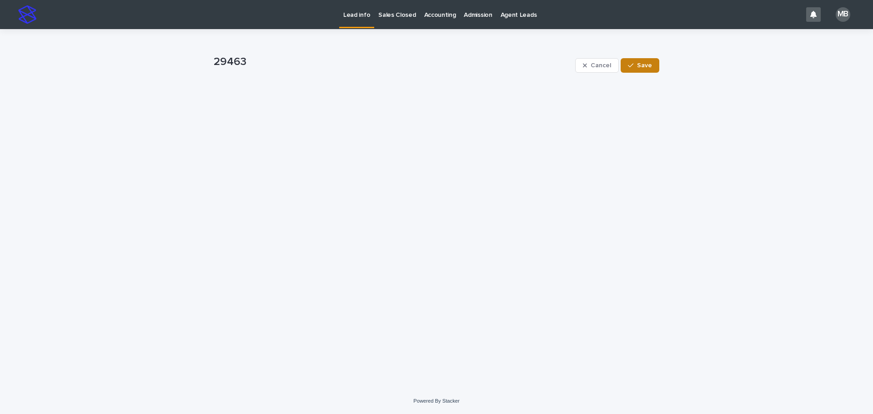
click at [648, 70] on button "Save" at bounding box center [640, 65] width 39 height 15
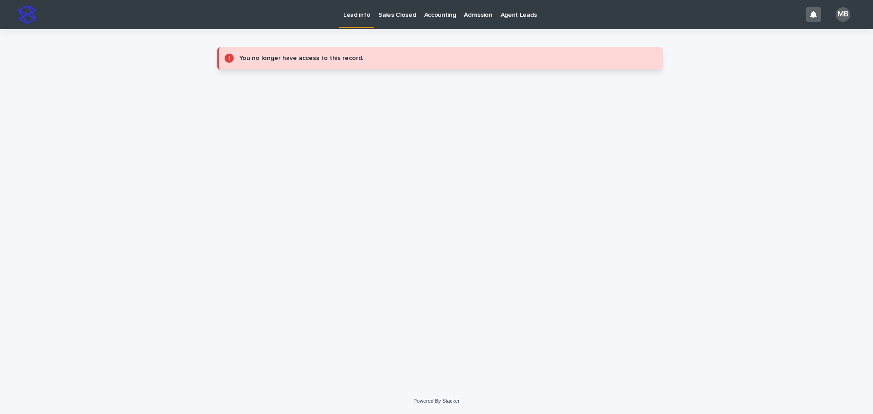
click at [354, 16] on p "Lead info" at bounding box center [356, 9] width 27 height 19
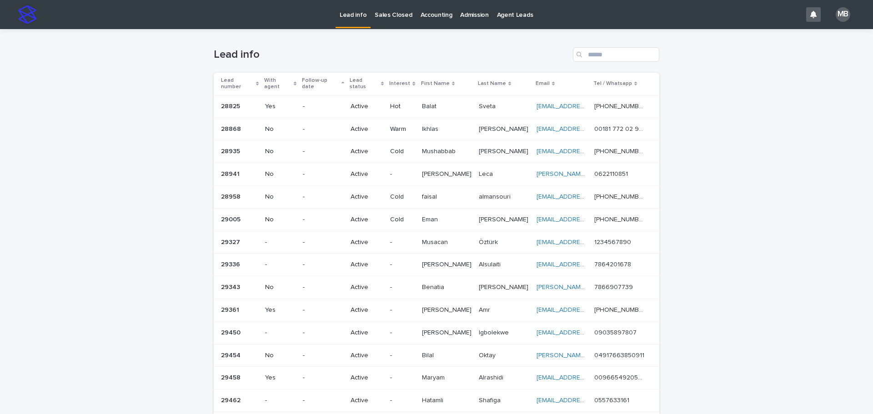
click at [30, 88] on div "Loading... Saving… Loading... Saving… Lead info Lead number With agent Follow-u…" at bounding box center [436, 327] width 873 height 597
click at [256, 76] on div "Lead number" at bounding box center [240, 84] width 38 height 17
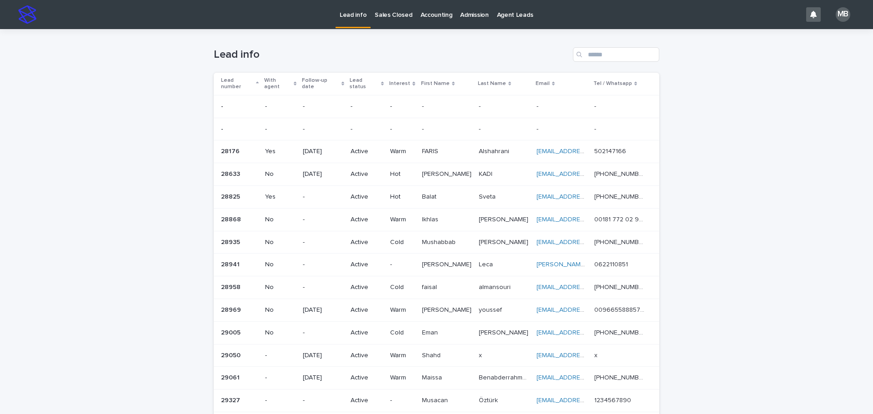
click at [18, 108] on div "Loading... Saving… Loading... Saving… Lead info Lead number With agent Follow-u…" at bounding box center [436, 338] width 873 height 619
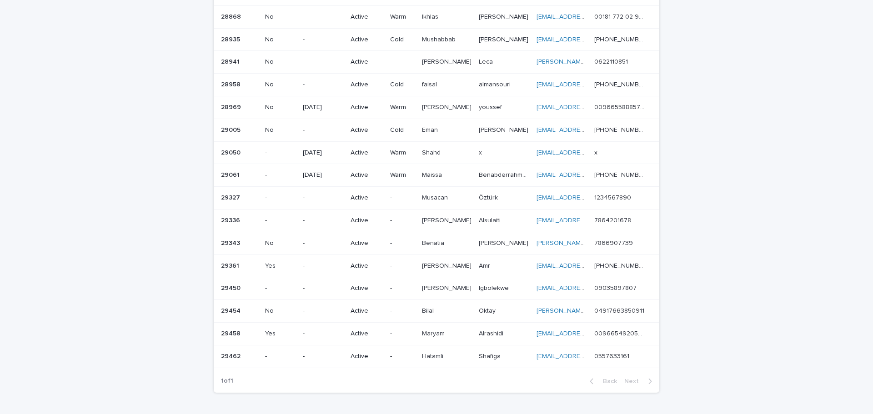
scroll to position [182, 0]
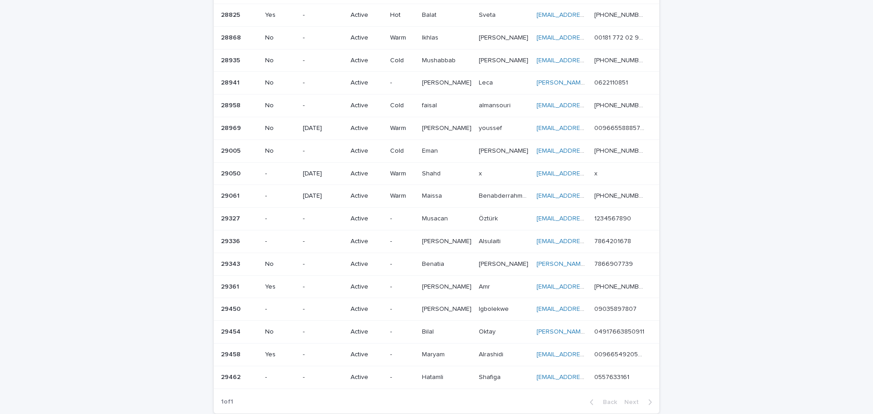
click at [373, 374] on p "Active" at bounding box center [367, 378] width 32 height 8
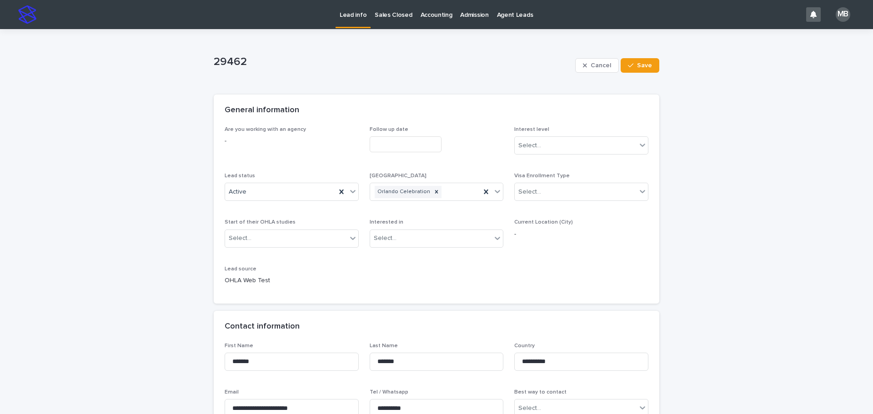
click at [349, 20] on link "Lead info" at bounding box center [353, 13] width 35 height 27
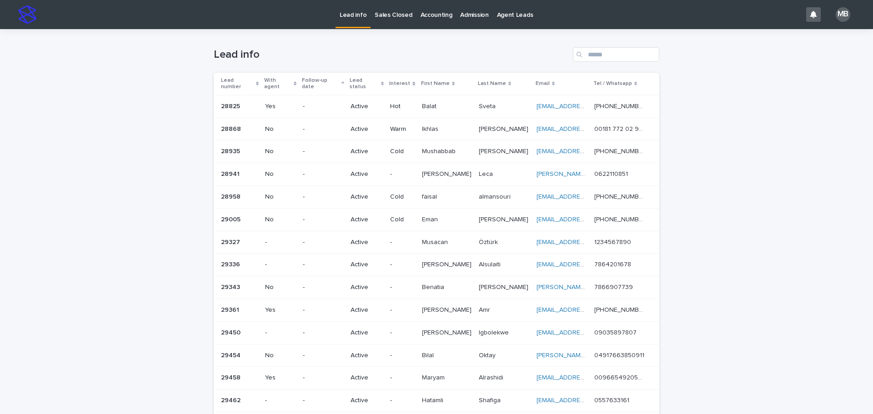
click at [252, 76] on div "Lead number" at bounding box center [240, 84] width 38 height 17
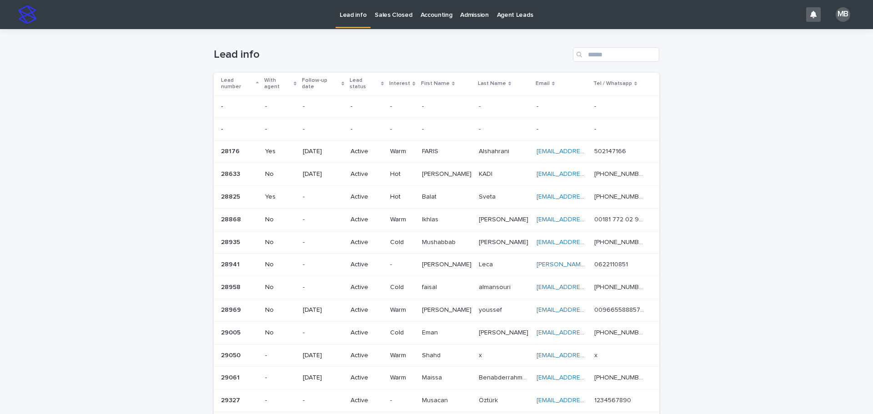
click at [50, 134] on div "Loading... Saving… Loading... Saving… Lead info Lead number With agent Follow-u…" at bounding box center [436, 338] width 873 height 619
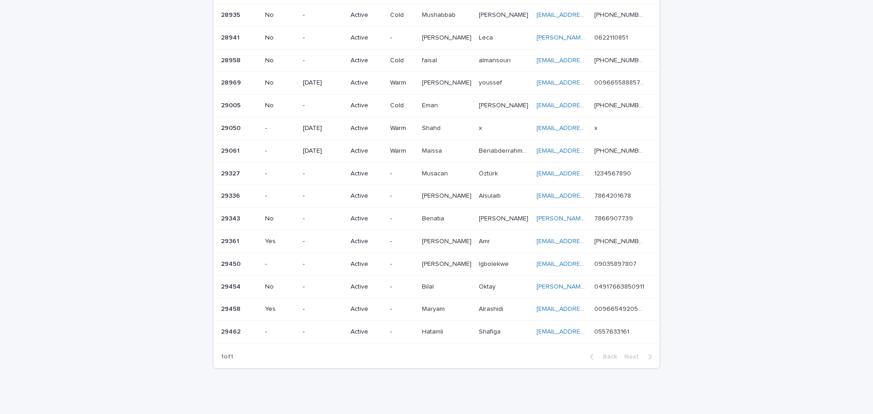
scroll to position [159, 0]
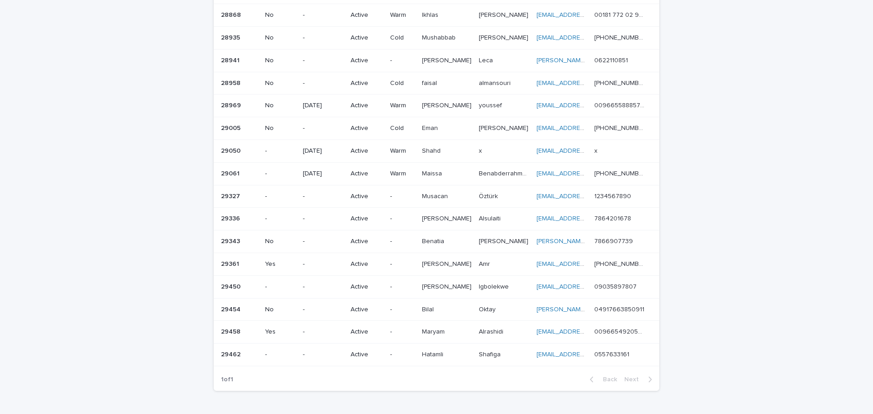
click at [444, 353] on div "[PERSON_NAME]" at bounding box center [447, 355] width 50 height 15
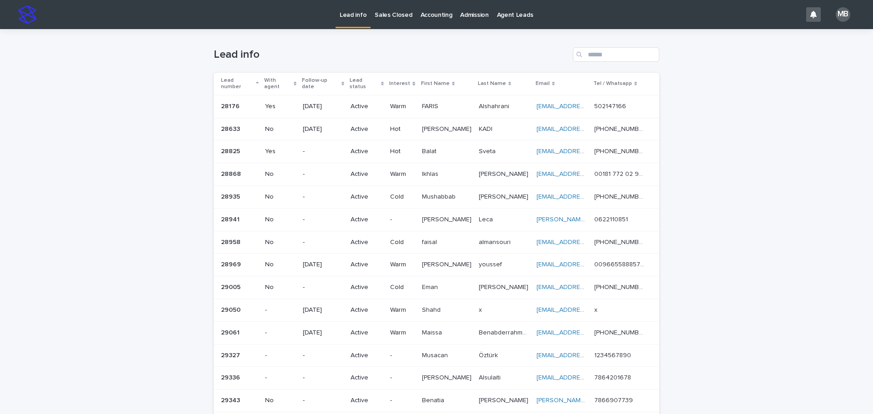
click at [151, 95] on div "Loading... Saving… Loading... Saving… Lead info Lead number With agent Follow-u…" at bounding box center [436, 316] width 873 height 574
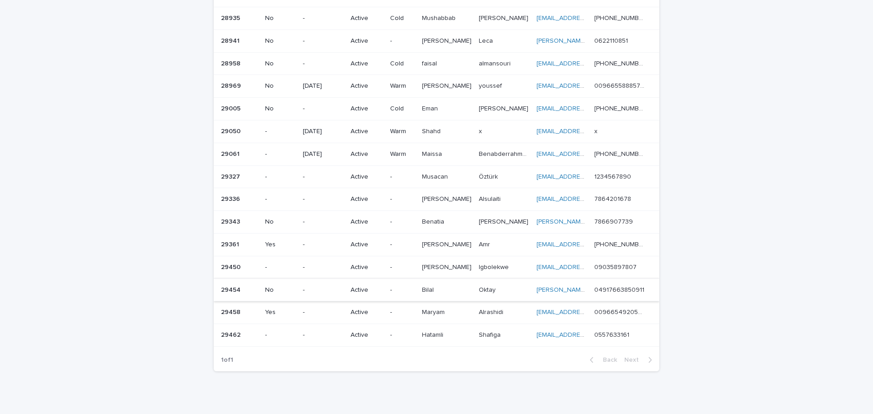
scroll to position [162, 0]
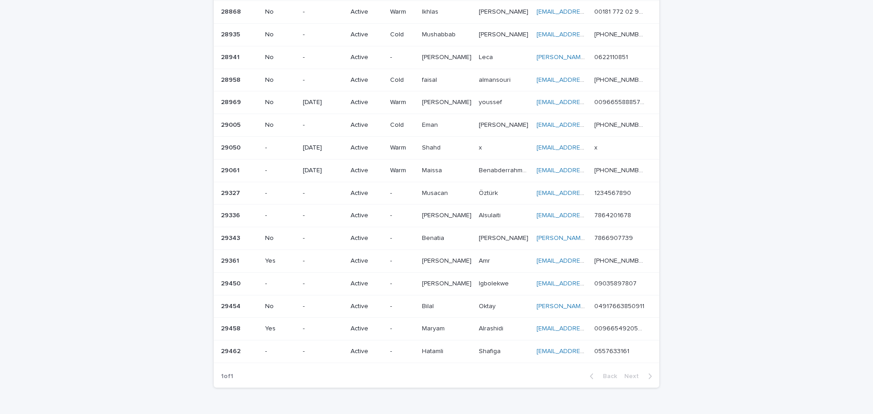
click at [442, 281] on p "[PERSON_NAME]" at bounding box center [447, 283] width 51 height 10
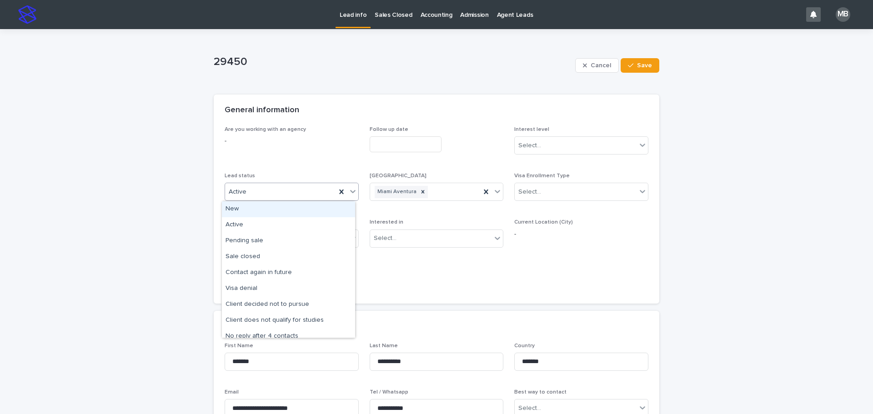
click at [350, 196] on div at bounding box center [353, 191] width 11 height 16
drag, startPoint x: 309, startPoint y: 312, endPoint x: 375, endPoint y: 268, distance: 78.5
click at [307, 318] on div "Client does not qualify for studies" at bounding box center [288, 321] width 133 height 16
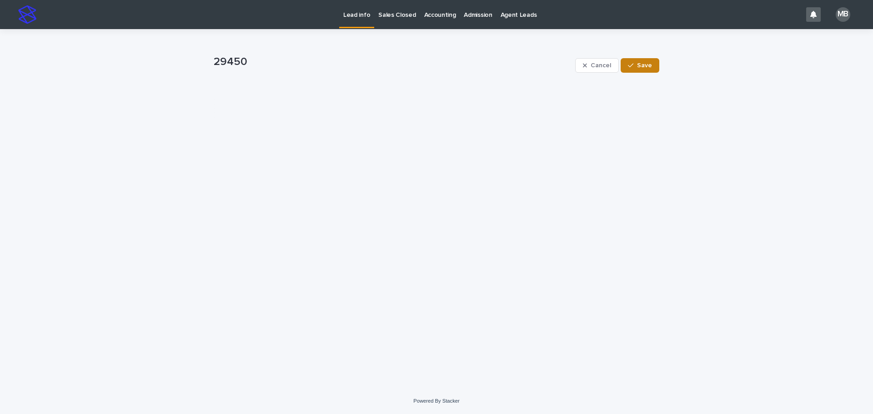
click at [643, 68] on span "Save" at bounding box center [644, 65] width 15 height 6
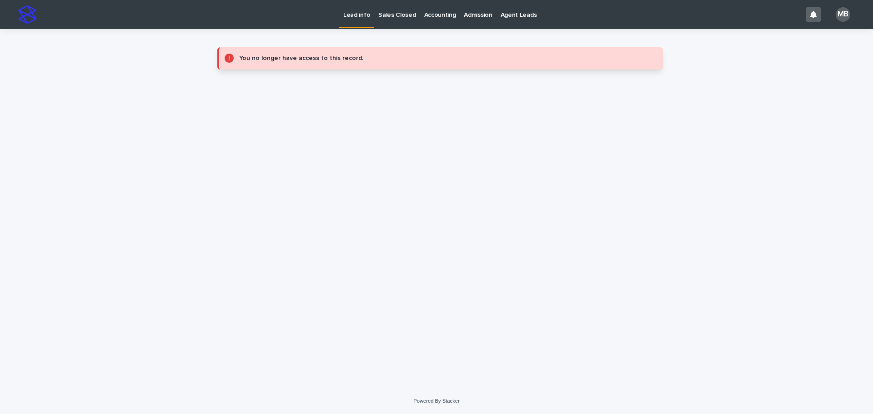
click at [350, 15] on p "Lead info" at bounding box center [356, 9] width 27 height 19
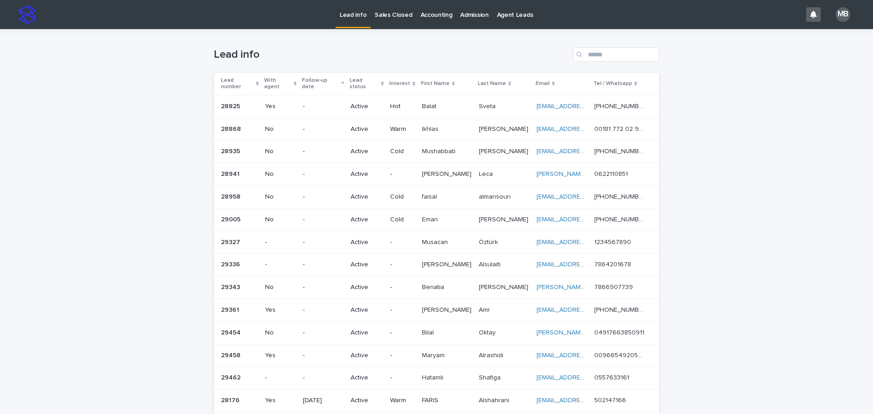
drag, startPoint x: 368, startPoint y: 58, endPoint x: 370, endPoint y: 52, distance: 6.2
click at [368, 57] on h1 "Lead info" at bounding box center [392, 54] width 356 height 13
click at [380, 20] on link "Sales Closed" at bounding box center [393, 14] width 45 height 28
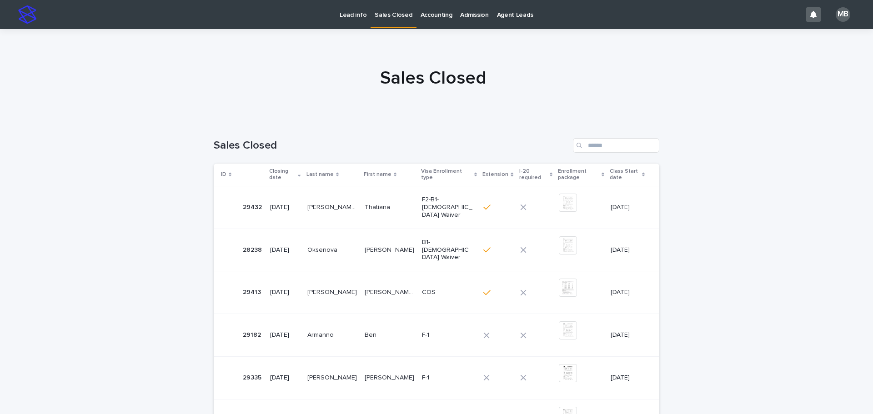
click at [344, 20] on link "Lead info" at bounding box center [353, 14] width 35 height 28
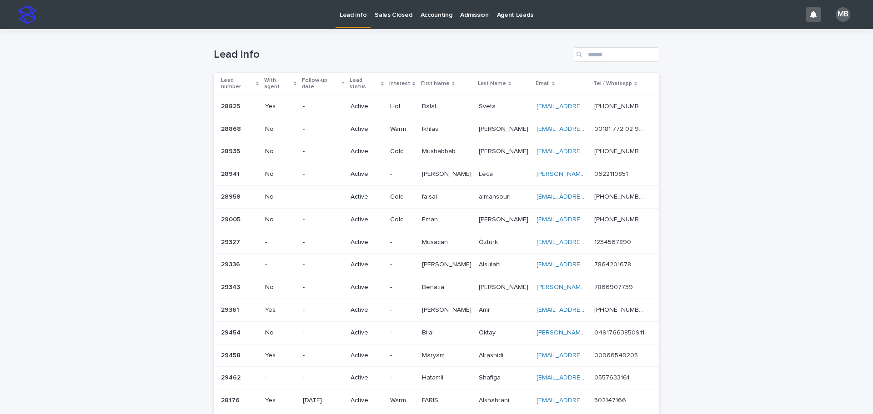
drag, startPoint x: 164, startPoint y: 88, endPoint x: 765, endPoint y: 192, distance: 609.9
click at [765, 192] on div "Loading... Saving… Loading... Saving… Lead info Lead number With agent Follow-u…" at bounding box center [436, 304] width 873 height 551
drag, startPoint x: 765, startPoint y: 192, endPoint x: 536, endPoint y: 86, distance: 252.5
click at [765, 192] on div "Loading... Saving… Loading... Saving… Lead info Lead number With agent Follow-u…" at bounding box center [436, 304] width 873 height 551
click at [396, 13] on p "Sales Closed" at bounding box center [393, 9] width 37 height 19
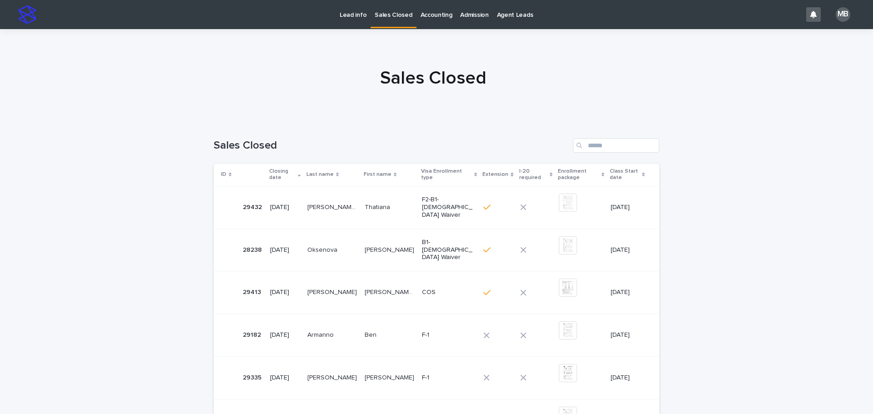
click at [361, 24] on link "Lead info" at bounding box center [353, 14] width 35 height 28
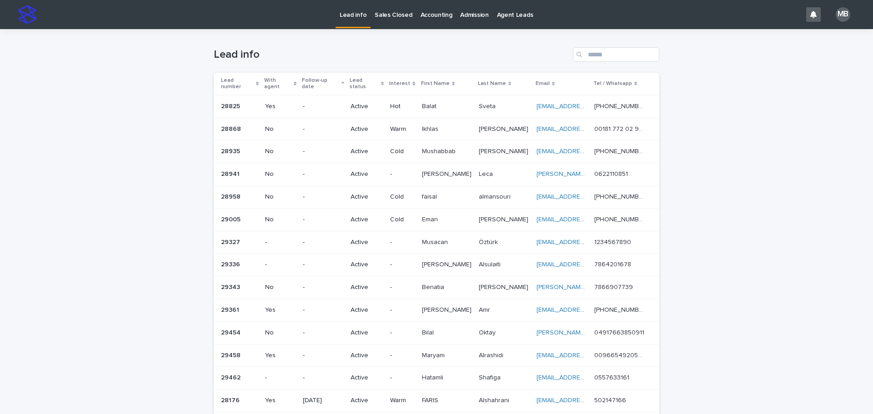
click at [387, 12] on p "Sales Closed" at bounding box center [393, 9] width 37 height 19
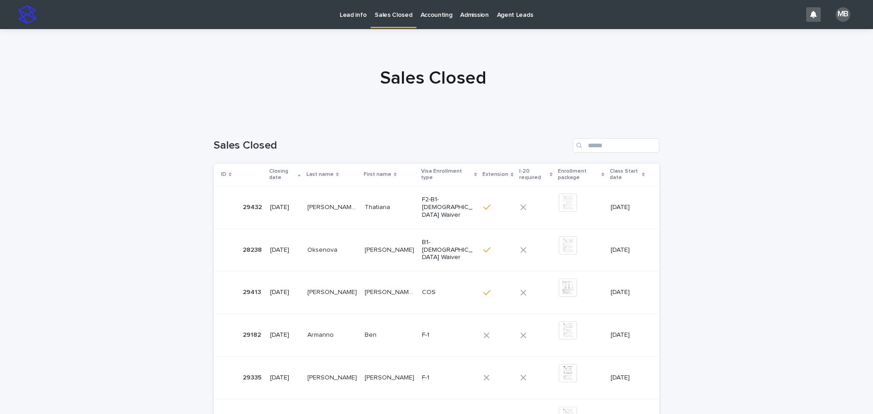
click at [355, 16] on p "Lead info" at bounding box center [353, 9] width 27 height 19
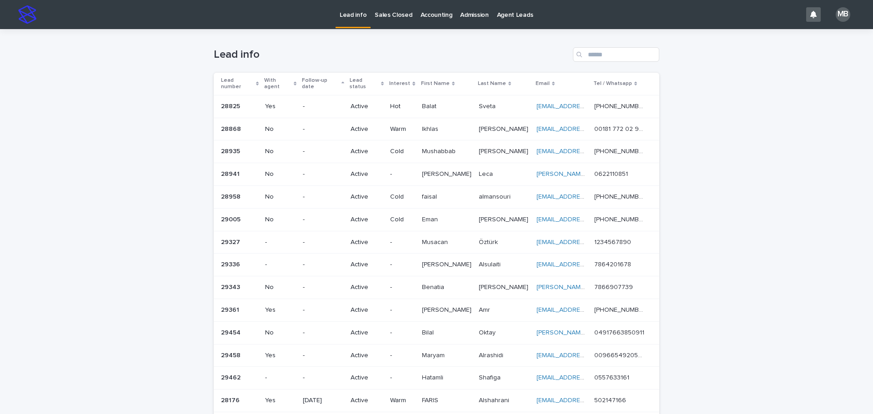
click at [386, 19] on link "Sales Closed" at bounding box center [393, 14] width 45 height 28
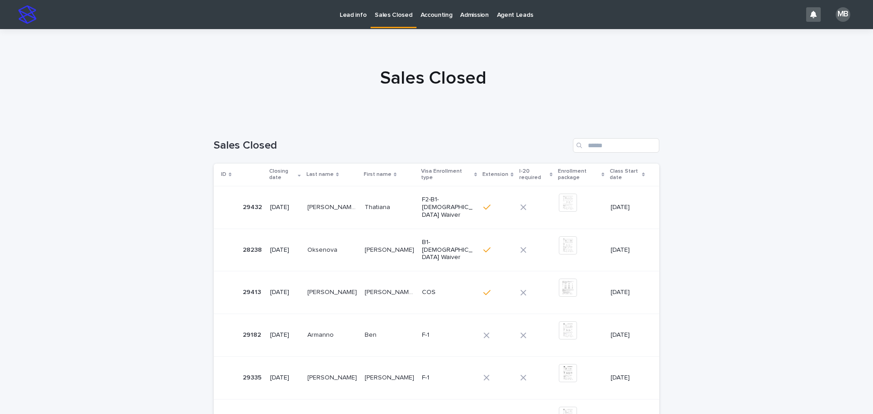
click at [81, 136] on div "Loading... Saving… Loading... Saving… Sales Closed ID Closing date Last name Fi…" at bounding box center [436, 405] width 873 height 570
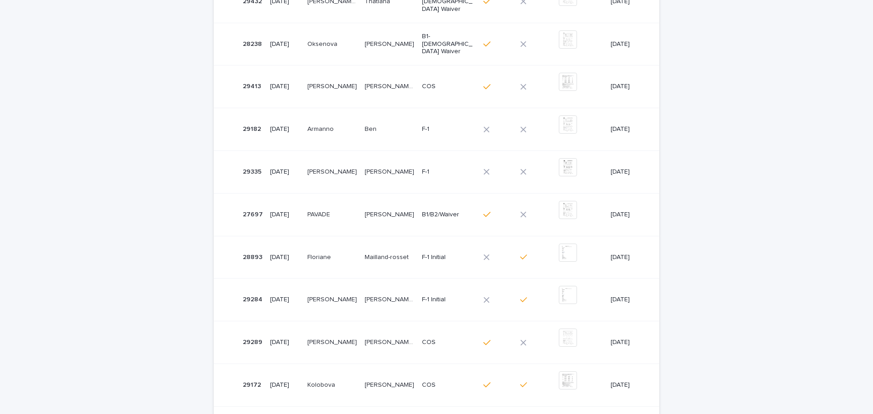
scroll to position [302, 0]
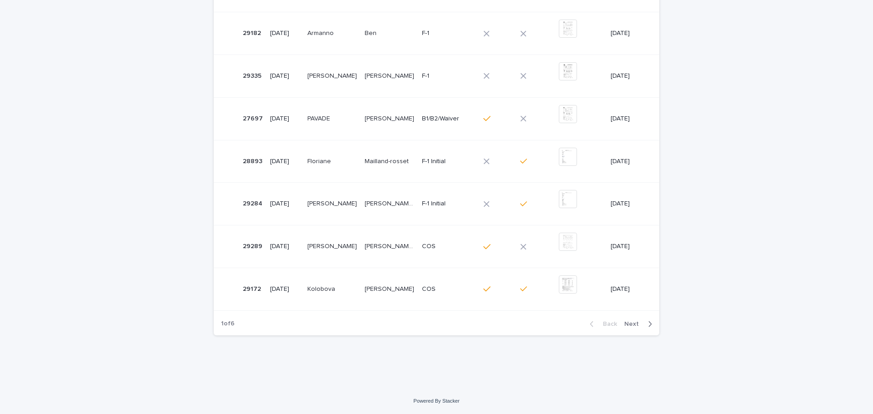
click at [639, 329] on div "Back Next" at bounding box center [621, 324] width 77 height 23
click at [632, 327] on span "Next" at bounding box center [635, 324] width 20 height 6
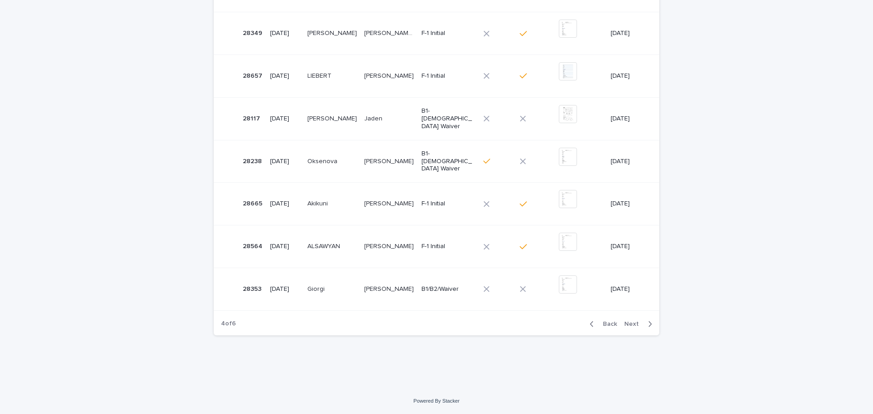
click at [75, 275] on div "Loading... Saving… Loading... Saving… Sales Closed ID Closing date Last name Fi…" at bounding box center [436, 103] width 873 height 570
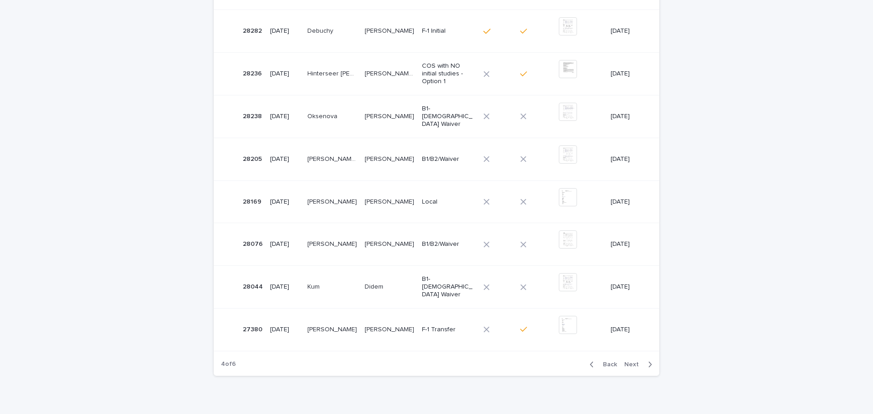
scroll to position [302, 0]
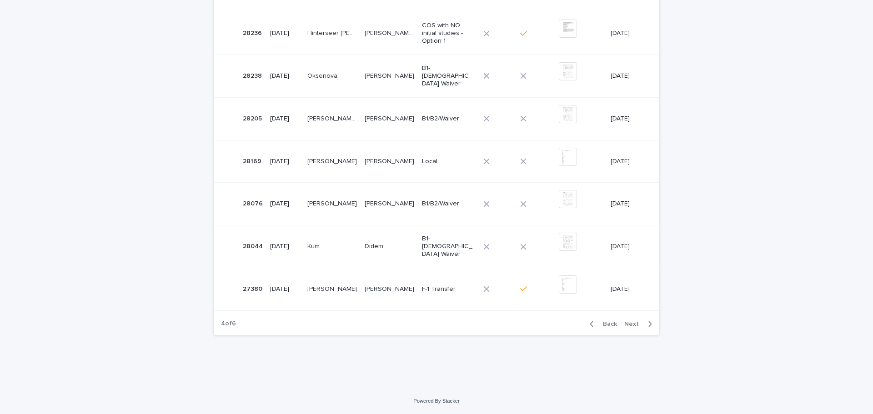
click at [626, 318] on div "Back Next" at bounding box center [621, 324] width 77 height 23
click at [626, 322] on span "Next" at bounding box center [635, 324] width 20 height 6
click at [182, 288] on div "Loading... Saving… Loading... Saving… Sales Closed ID Closing date Last name Fi…" at bounding box center [436, 103] width 873 height 570
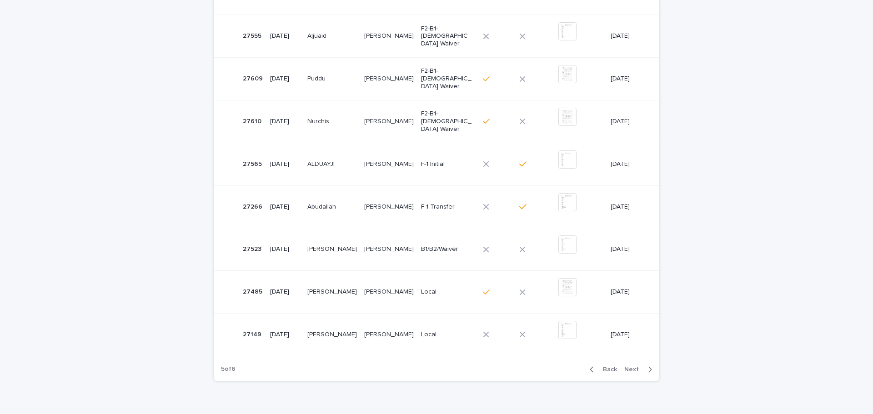
scroll to position [211, 0]
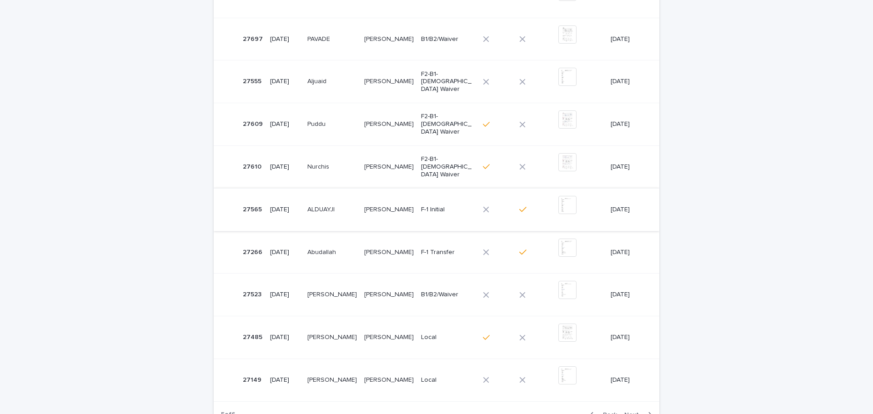
click at [559, 212] on img at bounding box center [568, 205] width 18 height 18
